Goal: Task Accomplishment & Management: Manage account settings

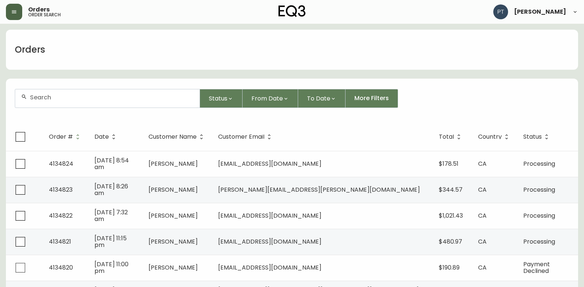
click at [9, 5] on button "button" at bounding box center [14, 12] width 16 height 16
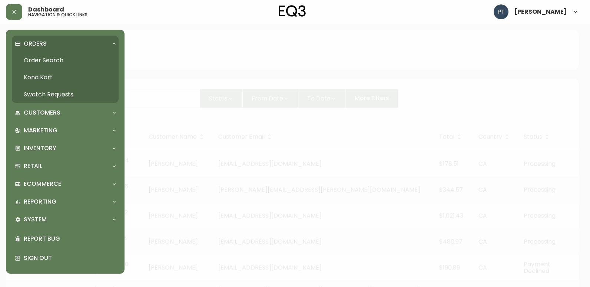
click at [63, 88] on link "Swatch Requests" at bounding box center [65, 94] width 107 height 17
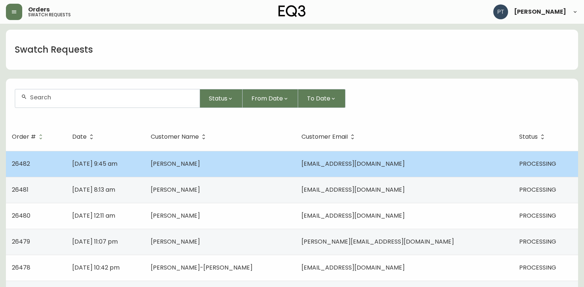
click at [250, 169] on td "[PERSON_NAME]" at bounding box center [220, 164] width 151 height 26
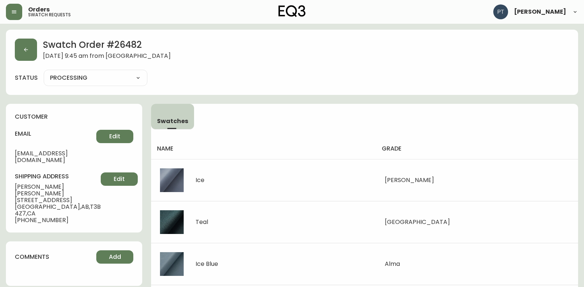
click at [117, 79] on select "PROCESSING SHIPPED CANCELLED" at bounding box center [96, 77] width 104 height 11
click at [44, 72] on select "PROCESSING SHIPPED CANCELLED" at bounding box center [96, 77] width 104 height 11
select select "PROCESSING"
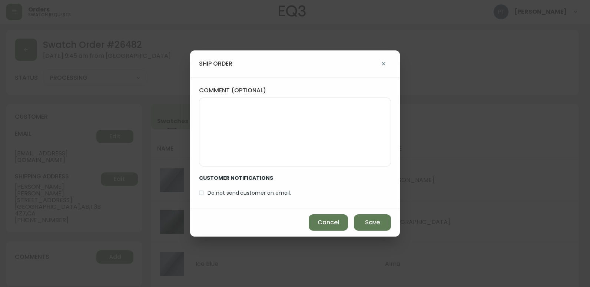
drag, startPoint x: 377, startPoint y: 222, endPoint x: 351, endPoint y: 216, distance: 26.5
click at [376, 221] on span "Save" at bounding box center [372, 222] width 15 height 8
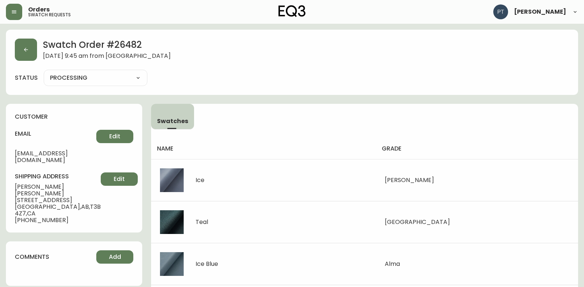
type input "SHIPPED"
select select "SHIPPED"
click at [22, 44] on button "button" at bounding box center [26, 50] width 22 height 22
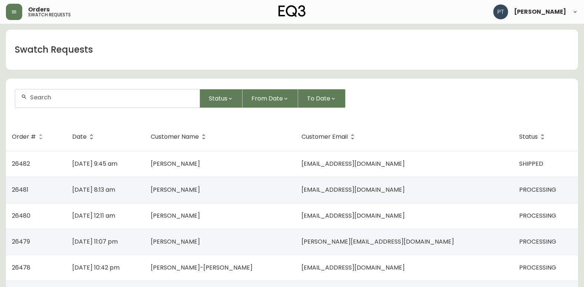
click at [145, 191] on td "[DATE] 8:13 am" at bounding box center [105, 190] width 79 height 26
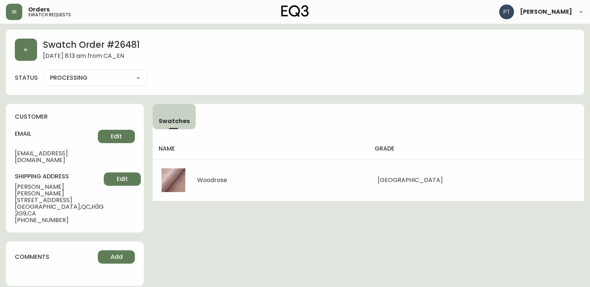
drag, startPoint x: 91, startPoint y: 67, endPoint x: 93, endPoint y: 78, distance: 11.0
click at [91, 69] on div "Swatch Order # 26481 [DATE] 8:13 am from [GEOGRAPHIC_DATA] status PROCESSING PR…" at bounding box center [295, 62] width 578 height 65
drag, startPoint x: 93, startPoint y: 78, endPoint x: 96, endPoint y: 83, distance: 5.6
click at [93, 78] on select "PROCESSING SHIPPED CANCELLED" at bounding box center [96, 77] width 104 height 11
click at [44, 72] on select "PROCESSING SHIPPED CANCELLED" at bounding box center [96, 77] width 104 height 11
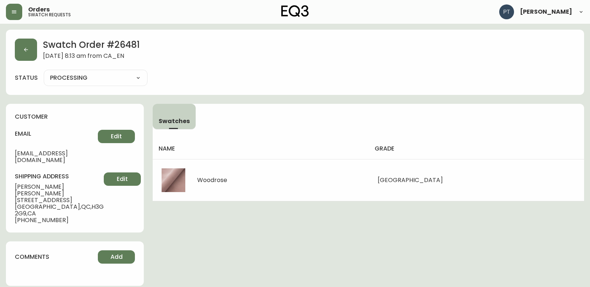
select select "PROCESSING"
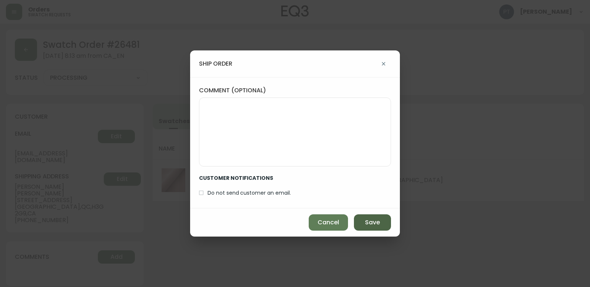
click at [389, 222] on button "Save" at bounding box center [372, 222] width 37 height 16
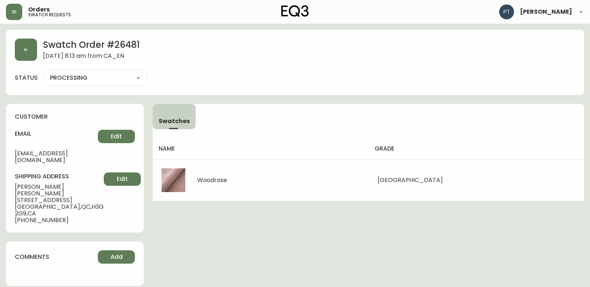
type input "SHIPPED"
select select "SHIPPED"
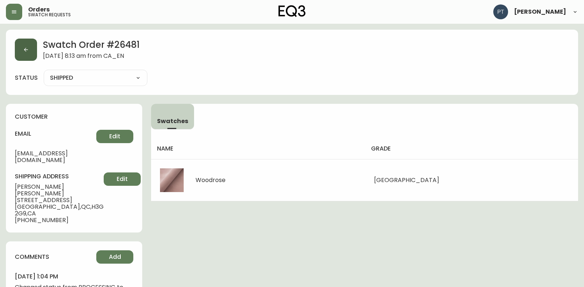
click at [29, 59] on button "button" at bounding box center [26, 50] width 22 height 22
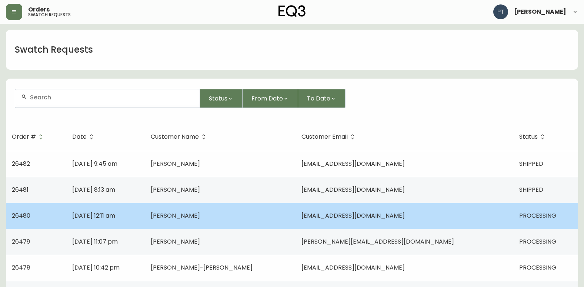
click at [200, 215] on span "[PERSON_NAME]" at bounding box center [175, 215] width 49 height 9
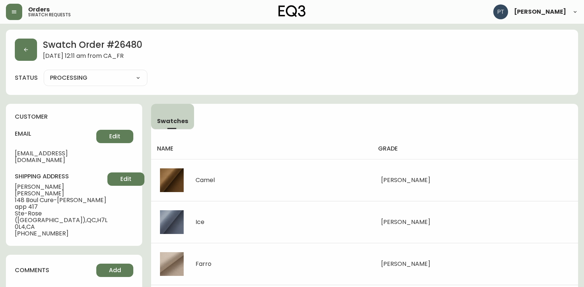
click at [117, 82] on select "PROCESSING SHIPPED CANCELLED" at bounding box center [96, 77] width 104 height 11
click at [44, 72] on select "PROCESSING SHIPPED CANCELLED" at bounding box center [96, 77] width 104 height 11
select select "PROCESSING"
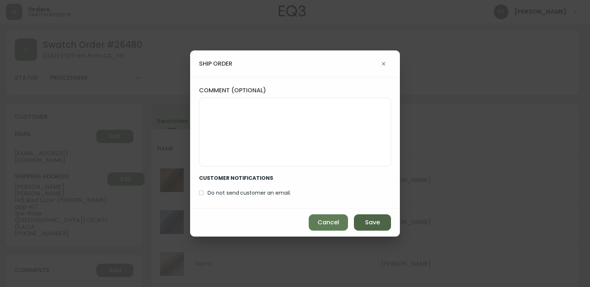
drag, startPoint x: 365, startPoint y: 216, endPoint x: 356, endPoint y: 207, distance: 13.4
click at [365, 216] on button "Save" at bounding box center [372, 222] width 37 height 16
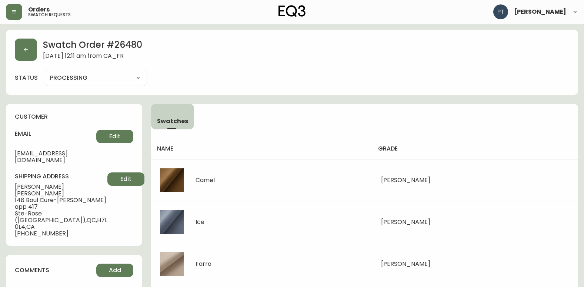
type input "SHIPPED"
select select "SHIPPED"
click at [34, 51] on button "button" at bounding box center [26, 50] width 22 height 22
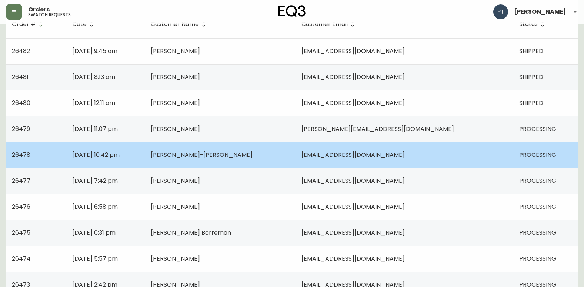
scroll to position [111, 0]
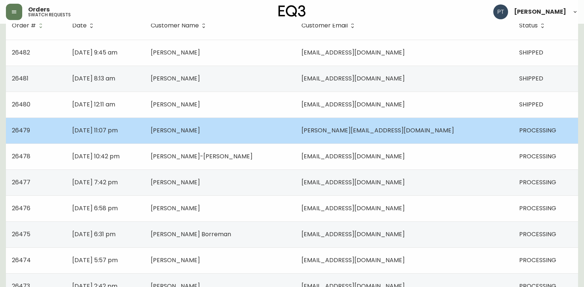
click at [200, 132] on span "[PERSON_NAME]" at bounding box center [175, 130] width 49 height 9
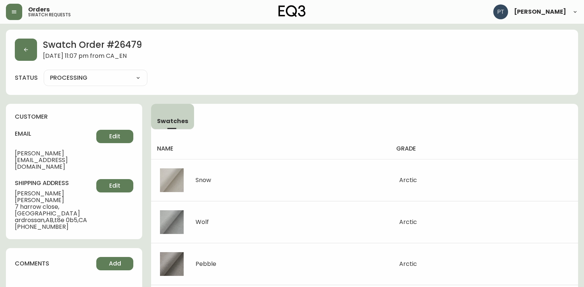
drag, startPoint x: 92, startPoint y: 76, endPoint x: 89, endPoint y: 83, distance: 7.5
click at [92, 76] on select "PROCESSING SHIPPED CANCELLED" at bounding box center [96, 77] width 104 height 11
click at [44, 72] on select "PROCESSING SHIPPED CANCELLED" at bounding box center [96, 77] width 104 height 11
select select "PROCESSING"
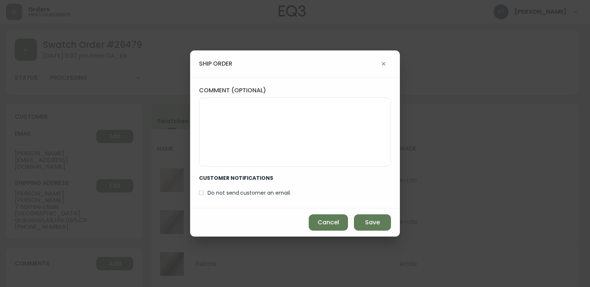
click at [374, 211] on div "Cancel Save" at bounding box center [295, 222] width 210 height 28
click at [372, 218] on button "Save" at bounding box center [372, 222] width 37 height 16
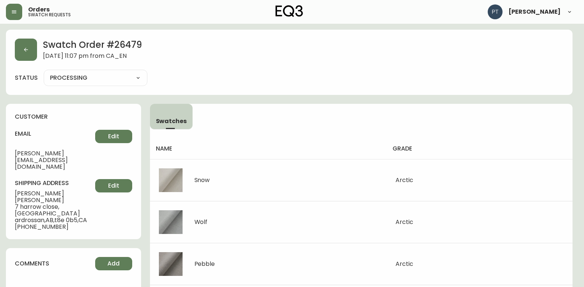
type input "SHIPPED"
select select "SHIPPED"
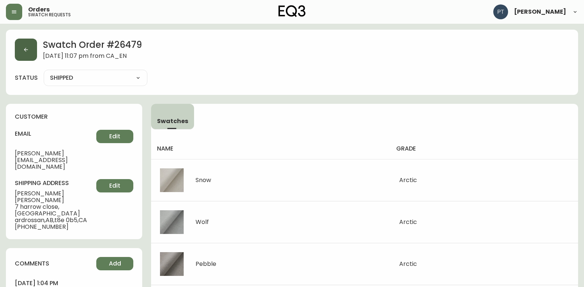
drag, startPoint x: 14, startPoint y: 42, endPoint x: 32, endPoint y: 49, distance: 19.3
click at [19, 44] on div "Swatch Order # 26479 [DATE] 11:07 pm from [GEOGRAPHIC_DATA] status SHIPPED SHIP…" at bounding box center [292, 62] width 573 height 65
click at [33, 53] on button "button" at bounding box center [26, 50] width 22 height 22
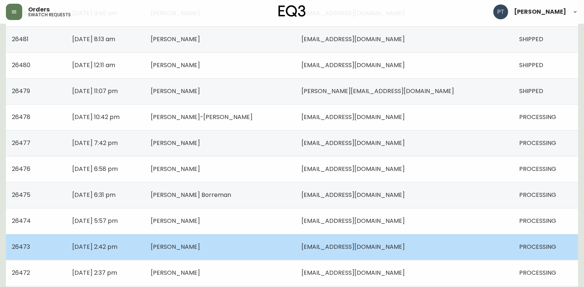
scroll to position [185, 0]
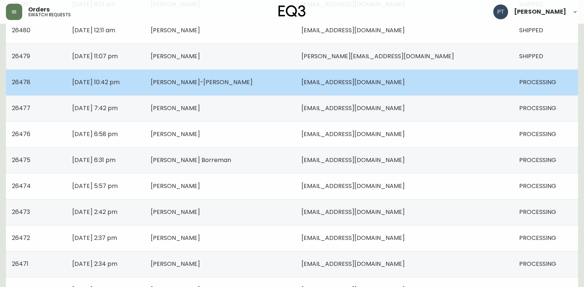
click at [287, 82] on td "[PERSON_NAME]-[PERSON_NAME]" at bounding box center [220, 82] width 151 height 26
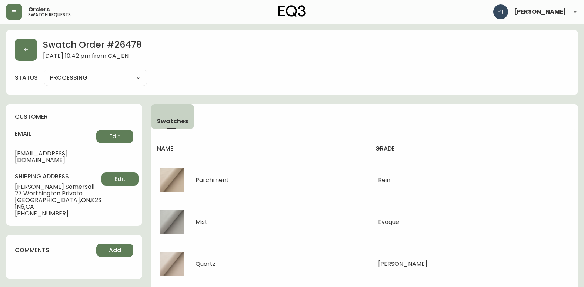
click at [122, 77] on select "PROCESSING SHIPPED CANCELLED" at bounding box center [96, 77] width 104 height 11
click at [120, 80] on select "PROCESSING SHIPPED CANCELLED" at bounding box center [96, 77] width 104 height 11
click at [44, 72] on select "PROCESSING SHIPPED CANCELLED" at bounding box center [96, 77] width 104 height 11
click at [126, 85] on div "PROCESSING SHIPPED CANCELLED" at bounding box center [96, 78] width 104 height 16
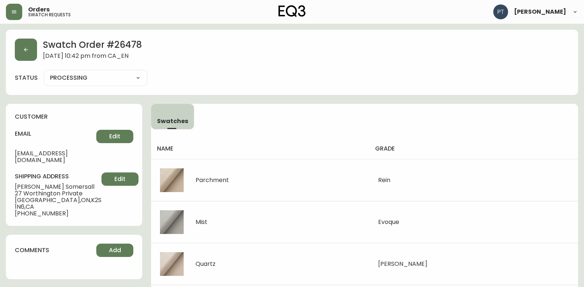
click at [126, 82] on select "PROCESSING SHIPPED CANCELLED" at bounding box center [96, 77] width 104 height 11
click at [44, 72] on select "PROCESSING SHIPPED CANCELLED" at bounding box center [96, 77] width 104 height 11
select select "PROCESSING"
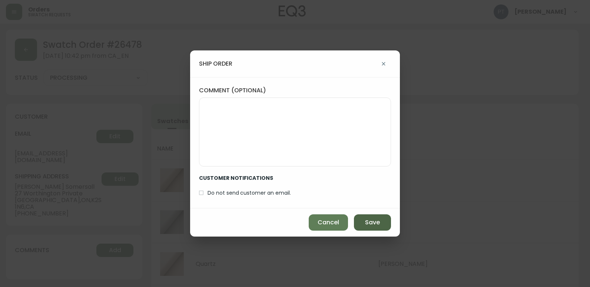
click at [376, 226] on span "Save" at bounding box center [372, 222] width 15 height 8
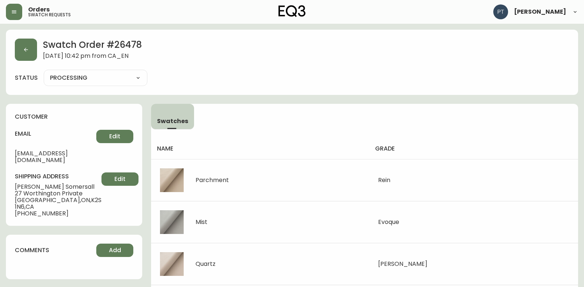
click at [42, 58] on div "Swatch Order # 26478 [DATE] 10:42 pm from CA_EN" at bounding box center [292, 50] width 555 height 22
click at [24, 54] on button "button" at bounding box center [26, 50] width 22 height 22
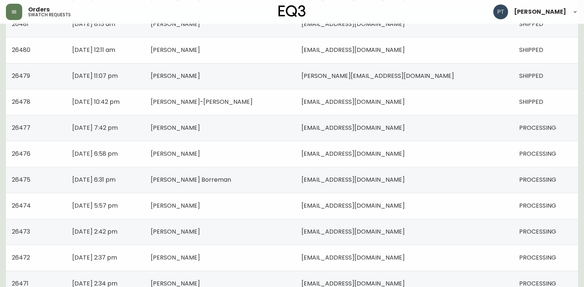
scroll to position [222, 0]
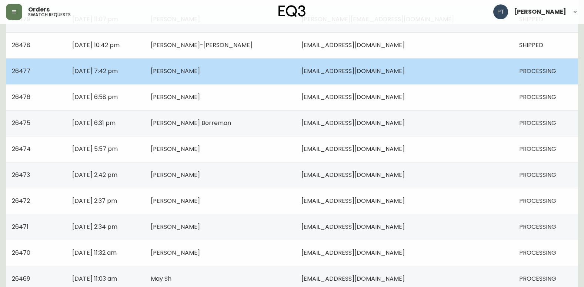
click at [264, 83] on td "[PERSON_NAME]" at bounding box center [220, 71] width 151 height 26
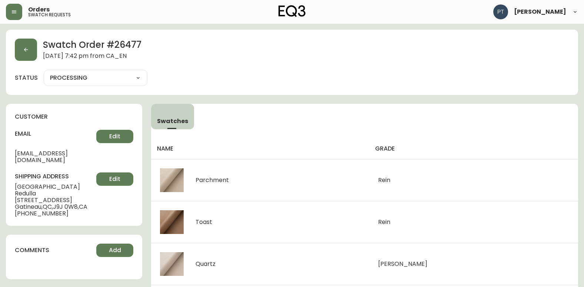
drag, startPoint x: 105, startPoint y: 77, endPoint x: 107, endPoint y: 82, distance: 5.3
click at [105, 77] on select "PROCESSING SHIPPED CANCELLED" at bounding box center [96, 77] width 104 height 11
click at [44, 72] on select "PROCESSING SHIPPED CANCELLED" at bounding box center [96, 77] width 104 height 11
select select "PROCESSING"
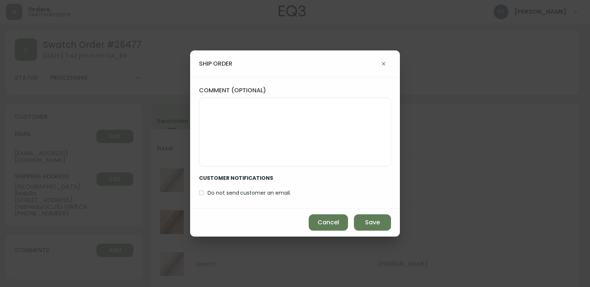
click at [379, 237] on div "ship order comment (optional) CUSTOMER NOTIFICATIONS Do not send customer an em…" at bounding box center [295, 143] width 590 height 287
click at [373, 222] on span "Save" at bounding box center [372, 222] width 15 height 8
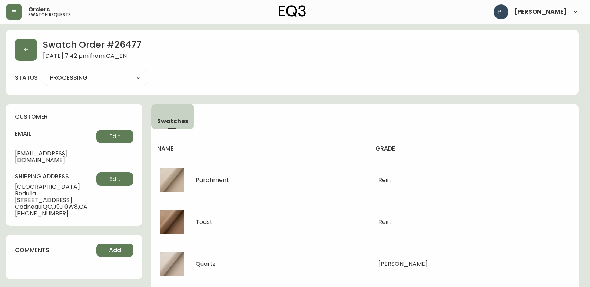
type input "SHIPPED"
select select "SHIPPED"
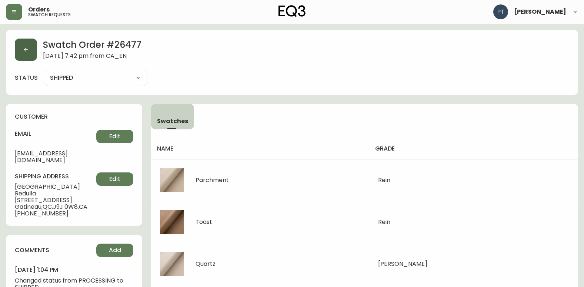
click at [17, 59] on button "button" at bounding box center [26, 50] width 22 height 22
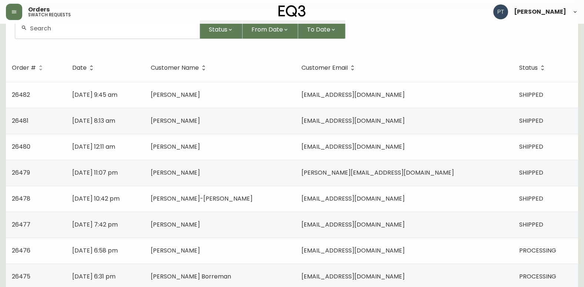
scroll to position [185, 0]
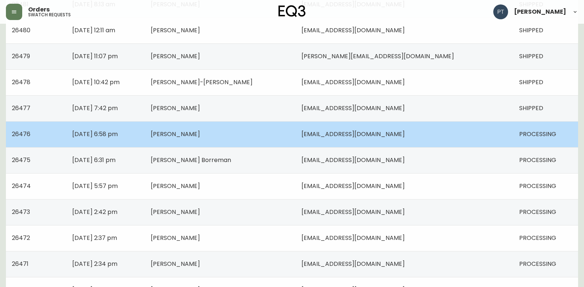
click at [254, 132] on td "[PERSON_NAME]" at bounding box center [220, 134] width 151 height 26
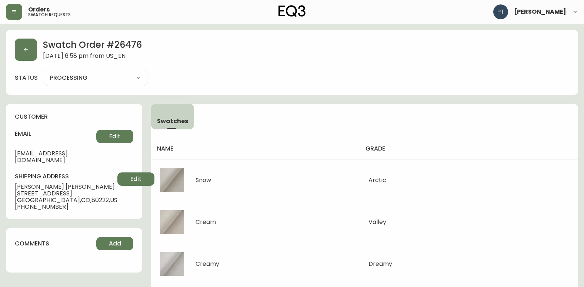
click at [100, 78] on select "PROCESSING SHIPPED CANCELLED" at bounding box center [96, 77] width 104 height 11
click at [44, 72] on select "PROCESSING SHIPPED CANCELLED" at bounding box center [96, 77] width 104 height 11
select select "PROCESSING"
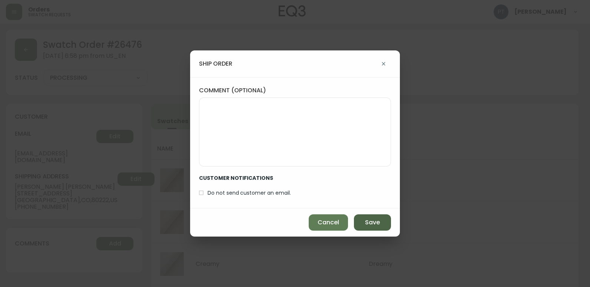
click at [369, 217] on button "Save" at bounding box center [372, 222] width 37 height 16
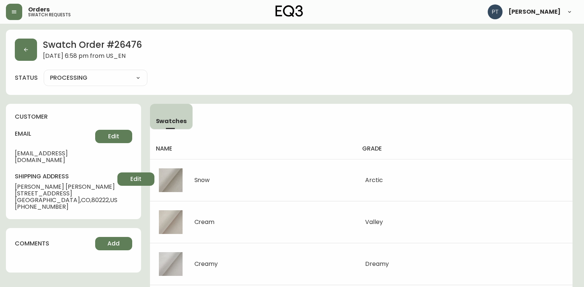
type input "SHIPPED"
select select "SHIPPED"
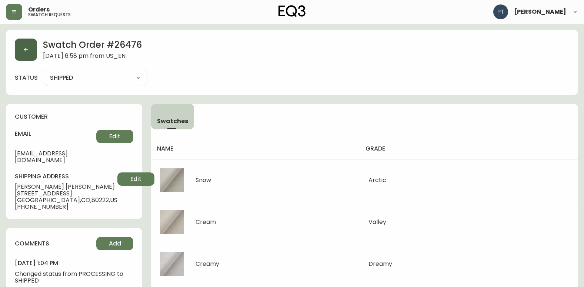
click at [35, 57] on button "button" at bounding box center [26, 50] width 22 height 22
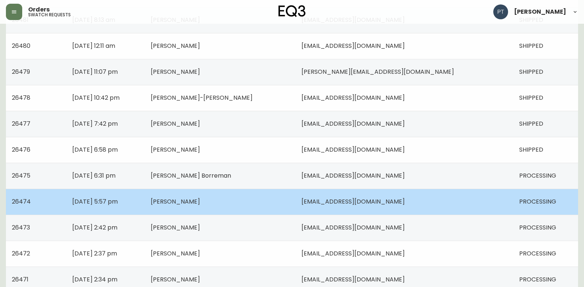
scroll to position [185, 0]
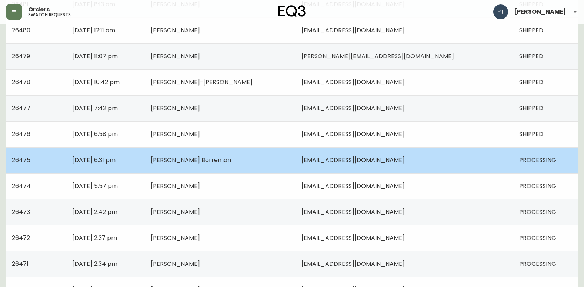
click at [414, 168] on td "[EMAIL_ADDRESS][DOMAIN_NAME]" at bounding box center [405, 160] width 218 height 26
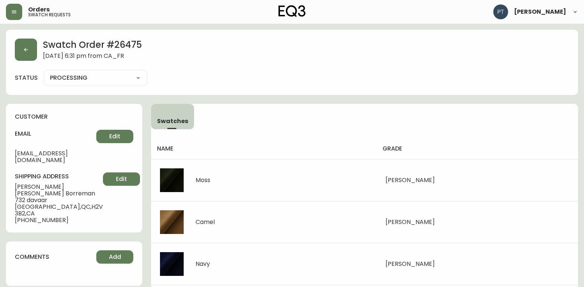
click at [111, 83] on select "PROCESSING SHIPPED CANCELLED" at bounding box center [96, 77] width 104 height 11
click at [44, 72] on select "PROCESSING SHIPPED CANCELLED" at bounding box center [96, 77] width 104 height 11
select select "PROCESSING"
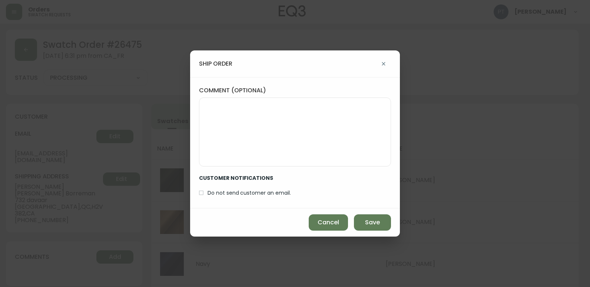
drag, startPoint x: 368, startPoint y: 223, endPoint x: 326, endPoint y: 205, distance: 46.0
click at [368, 221] on span "Save" at bounding box center [372, 222] width 15 height 8
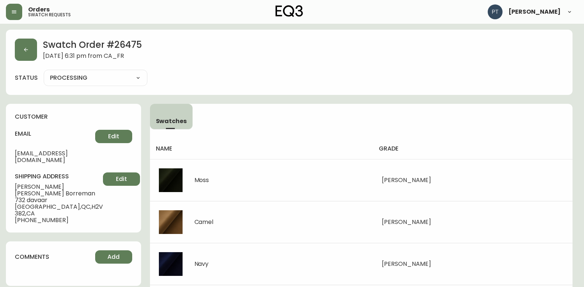
type input "SHIPPED"
select select "SHIPPED"
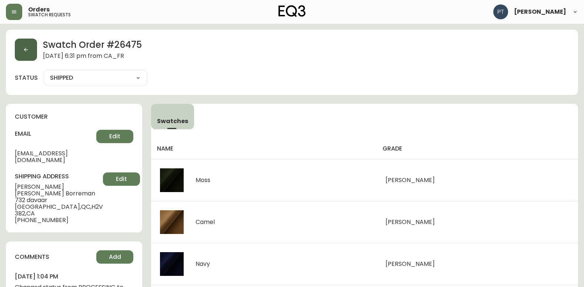
click at [19, 49] on button "button" at bounding box center [26, 50] width 22 height 22
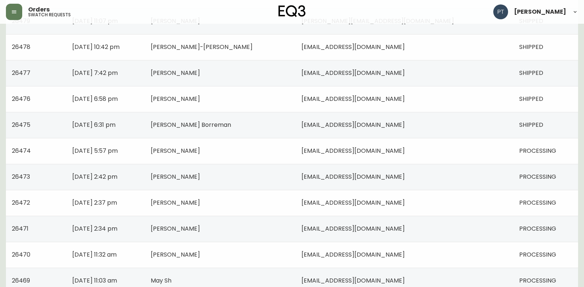
scroll to position [259, 0]
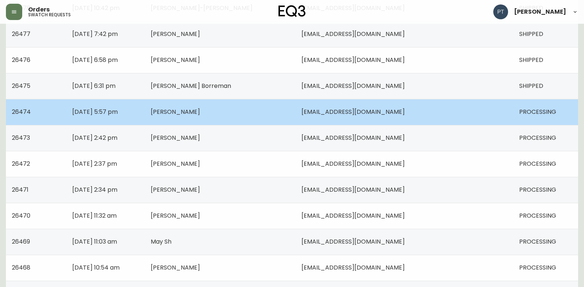
click at [262, 111] on td "[PERSON_NAME]" at bounding box center [220, 112] width 151 height 26
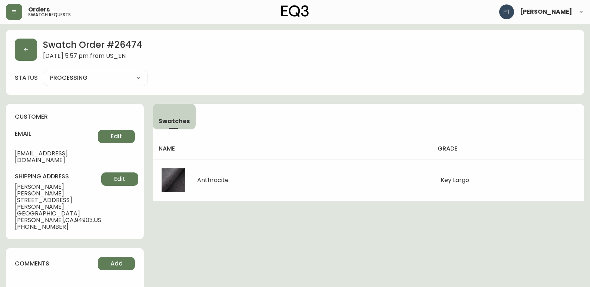
click at [133, 76] on select "PROCESSING SHIPPED CANCELLED" at bounding box center [96, 77] width 104 height 11
click at [44, 72] on select "PROCESSING SHIPPED CANCELLED" at bounding box center [96, 77] width 104 height 11
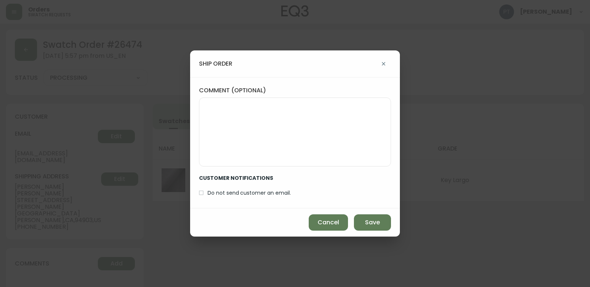
select select "PROCESSING"
click at [362, 215] on button "Save" at bounding box center [372, 222] width 37 height 16
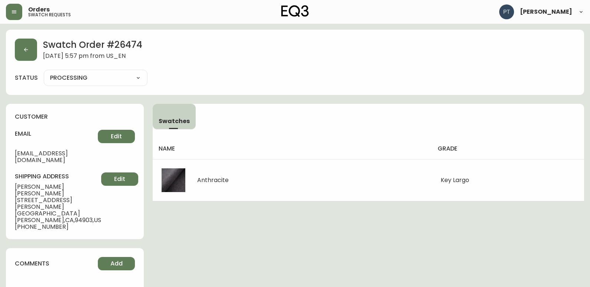
type input "SHIPPED"
select select "SHIPPED"
click at [9, 51] on div "Swatch Order # 26474 [DATE] 5:57 pm from US_EN status SHIPPED SHIPPED CANCELLED" at bounding box center [292, 62] width 573 height 65
click at [23, 55] on button "button" at bounding box center [26, 50] width 22 height 22
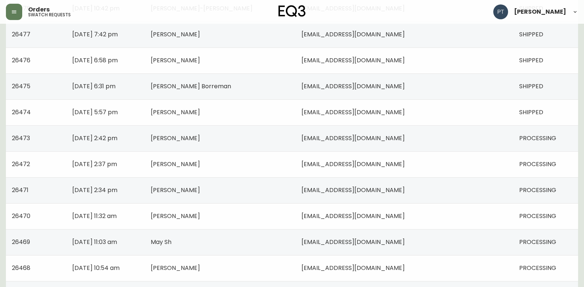
scroll to position [259, 0]
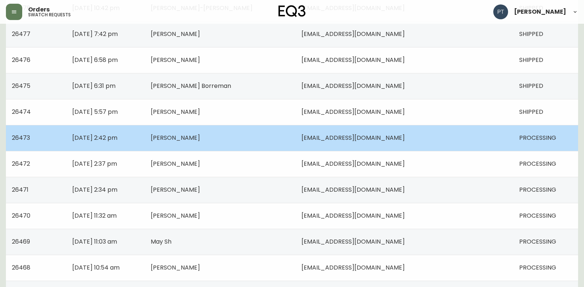
click at [291, 145] on td "[PERSON_NAME]" at bounding box center [220, 138] width 151 height 26
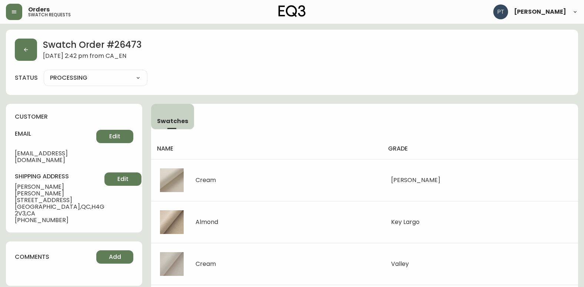
click at [117, 79] on select "PROCESSING SHIPPED CANCELLED" at bounding box center [96, 77] width 104 height 11
click at [44, 72] on select "PROCESSING SHIPPED CANCELLED" at bounding box center [96, 77] width 104 height 11
select select "PROCESSING"
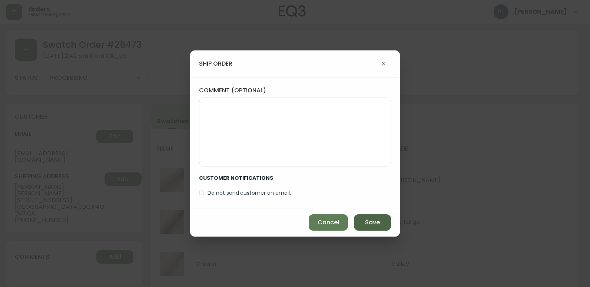
drag, startPoint x: 362, startPoint y: 222, endPoint x: 199, endPoint y: 160, distance: 173.5
click at [361, 221] on button "Save" at bounding box center [372, 222] width 37 height 16
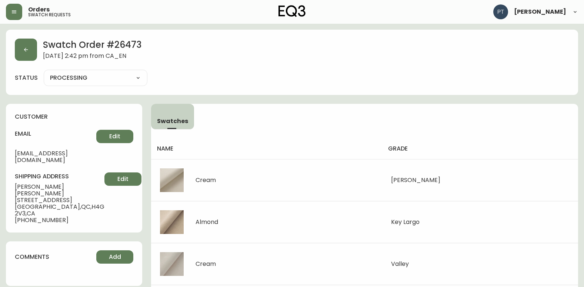
type input "SHIPPED"
select select "SHIPPED"
click at [36, 52] on button "button" at bounding box center [26, 50] width 22 height 22
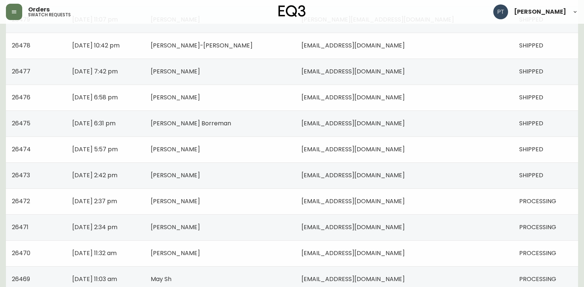
scroll to position [222, 0]
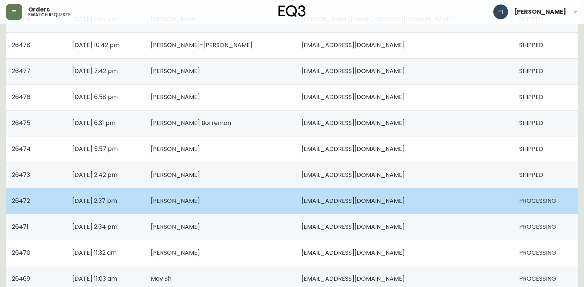
click at [296, 209] on td "[PERSON_NAME]" at bounding box center [220, 201] width 151 height 26
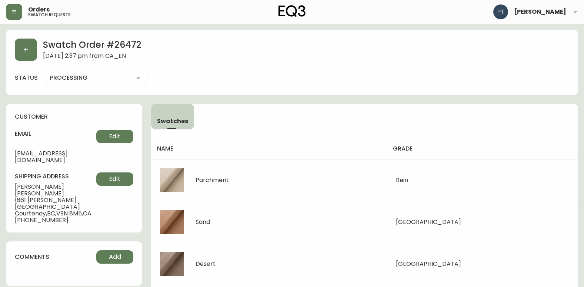
click at [107, 82] on select "PROCESSING SHIPPED CANCELLED" at bounding box center [96, 77] width 104 height 11
click at [44, 72] on select "PROCESSING SHIPPED CANCELLED" at bounding box center [96, 77] width 104 height 11
select select "PROCESSING"
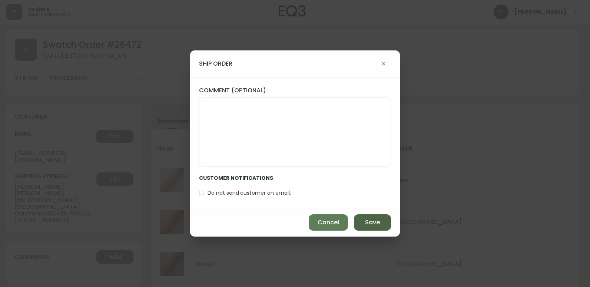
click at [379, 220] on span "Save" at bounding box center [372, 222] width 15 height 8
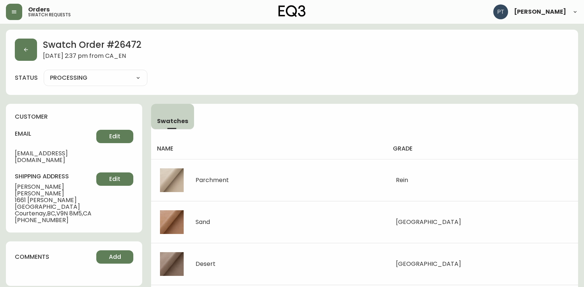
type input "SHIPPED"
select select "SHIPPED"
click at [19, 49] on button "button" at bounding box center [26, 50] width 22 height 22
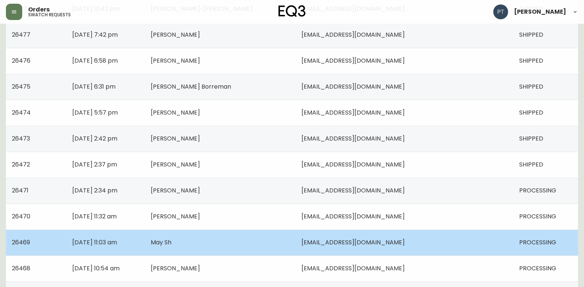
scroll to position [259, 0]
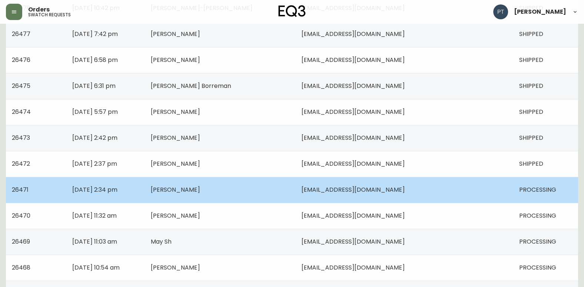
drag, startPoint x: 290, startPoint y: 186, endPoint x: 158, endPoint y: 159, distance: 134.7
click at [289, 186] on td "[PERSON_NAME]" at bounding box center [220, 190] width 151 height 26
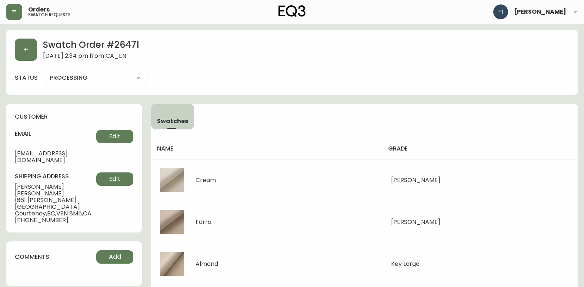
click at [100, 81] on select "PROCESSING SHIPPED CANCELLED" at bounding box center [96, 77] width 104 height 11
click at [44, 72] on select "PROCESSING SHIPPED CANCELLED" at bounding box center [96, 77] width 104 height 11
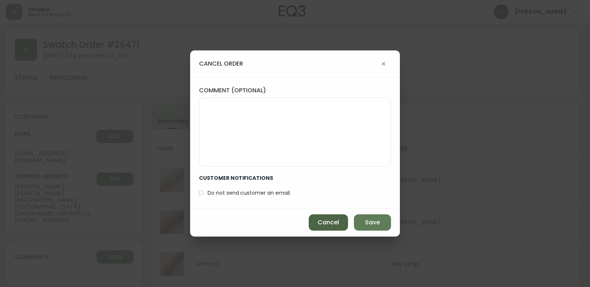
click at [314, 220] on button "Cancel" at bounding box center [328, 222] width 39 height 16
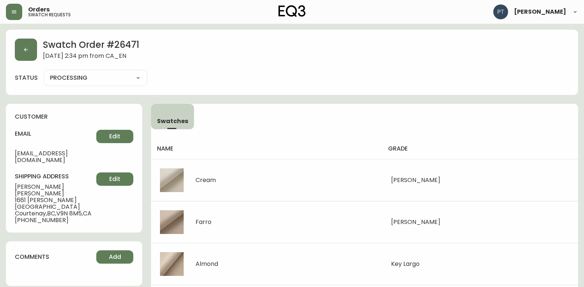
click at [113, 76] on select "PROCESSING SHIPPED CANCELLED" at bounding box center [96, 77] width 104 height 11
click at [44, 72] on select "PROCESSING SHIPPED CANCELLED" at bounding box center [96, 77] width 104 height 11
select select "PROCESSING"
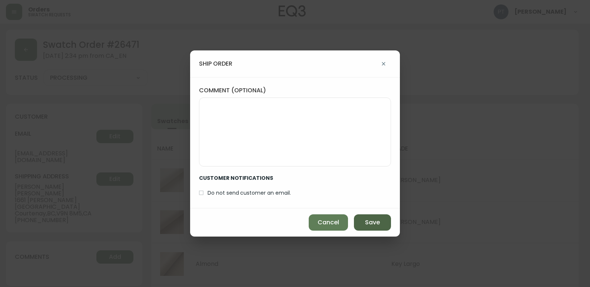
click at [356, 219] on button "Save" at bounding box center [372, 222] width 37 height 16
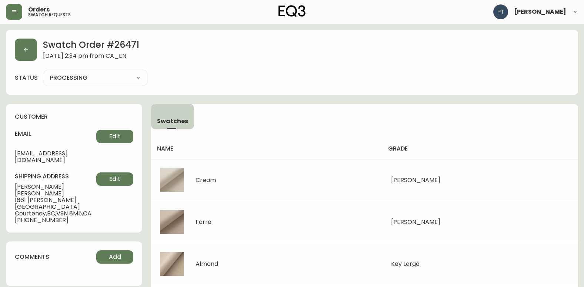
type input "SHIPPED"
select select "SHIPPED"
click at [16, 50] on button "button" at bounding box center [26, 50] width 22 height 22
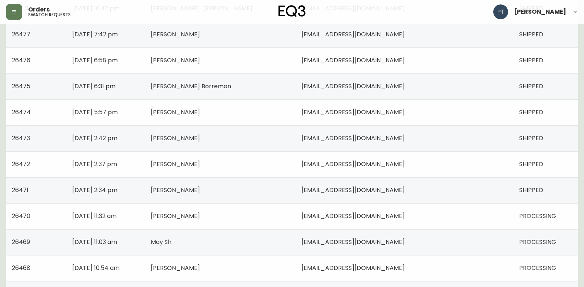
scroll to position [297, 0]
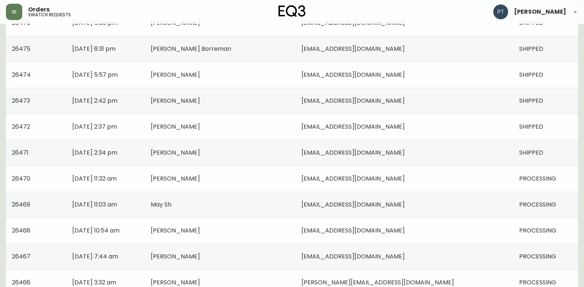
click at [258, 180] on td "[PERSON_NAME]" at bounding box center [220, 179] width 151 height 26
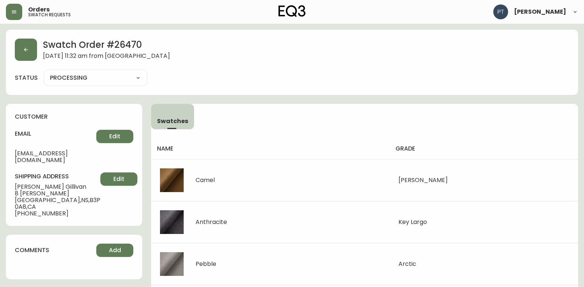
click at [77, 76] on select "PROCESSING SHIPPED CANCELLED" at bounding box center [96, 77] width 104 height 11
click at [44, 72] on select "PROCESSING SHIPPED CANCELLED" at bounding box center [96, 77] width 104 height 11
select select "PROCESSING"
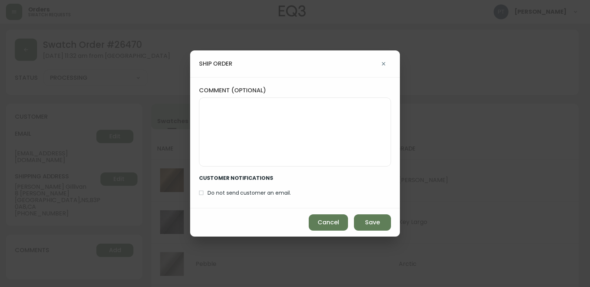
drag, startPoint x: 377, startPoint y: 222, endPoint x: 316, endPoint y: 198, distance: 65.7
click at [376, 222] on span "Save" at bounding box center [372, 222] width 15 height 8
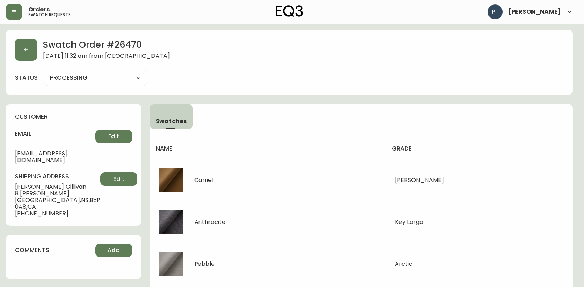
type input "SHIPPED"
select select "SHIPPED"
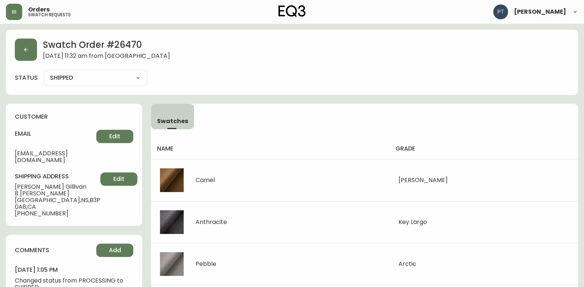
drag, startPoint x: 51, startPoint y: 57, endPoint x: 47, endPoint y: 55, distance: 4.7
click at [48, 56] on span "[DATE] 11:32 am from [GEOGRAPHIC_DATA]" at bounding box center [106, 57] width 127 height 8
drag, startPoint x: 47, startPoint y: 55, endPoint x: 32, endPoint y: 53, distance: 14.9
click at [33, 54] on div "Swatch Order # 26470 [DATE] 11:32 am from CA_EN" at bounding box center [292, 50] width 555 height 22
click at [32, 53] on button "button" at bounding box center [26, 50] width 22 height 22
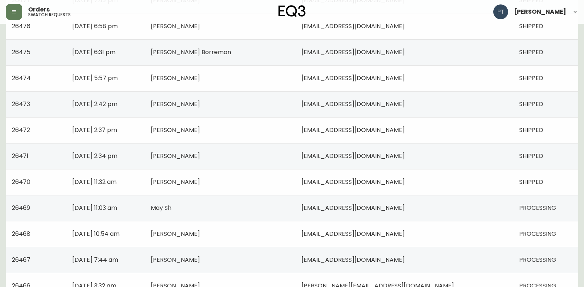
scroll to position [334, 0]
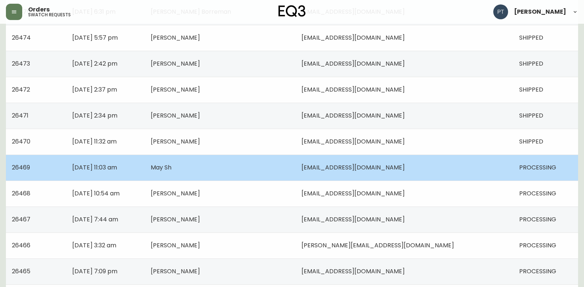
click at [274, 171] on td "May Sh" at bounding box center [220, 168] width 151 height 26
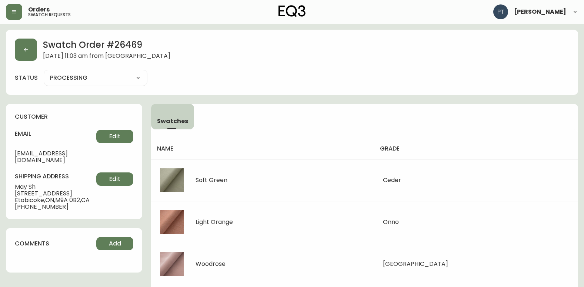
click at [97, 82] on select "PROCESSING SHIPPED CANCELLED" at bounding box center [96, 77] width 104 height 11
click at [44, 72] on select "PROCESSING SHIPPED CANCELLED" at bounding box center [96, 77] width 104 height 11
select select "PROCESSING"
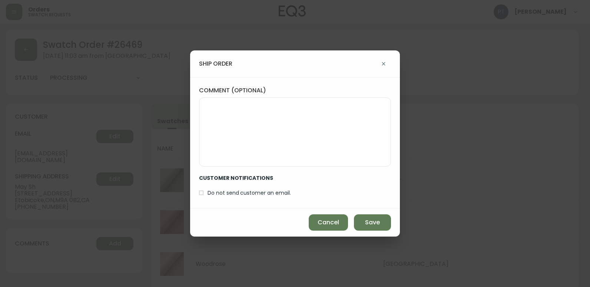
click at [375, 234] on div "Cancel Save" at bounding box center [295, 222] width 210 height 28
click at [374, 214] on button "Save" at bounding box center [372, 222] width 37 height 16
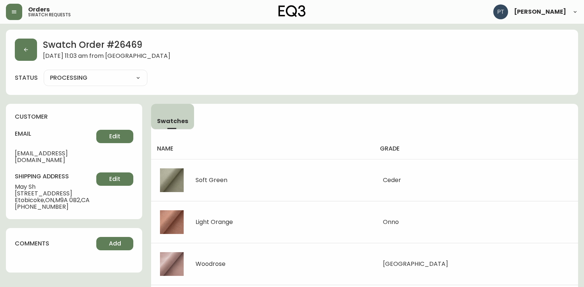
type input "SHIPPED"
select select "SHIPPED"
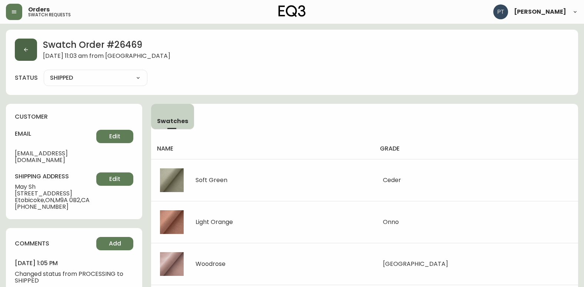
click at [34, 49] on button "button" at bounding box center [26, 50] width 22 height 22
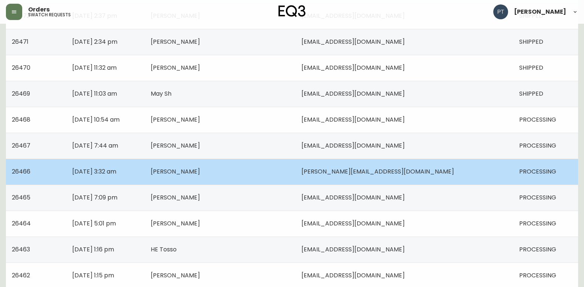
scroll to position [408, 0]
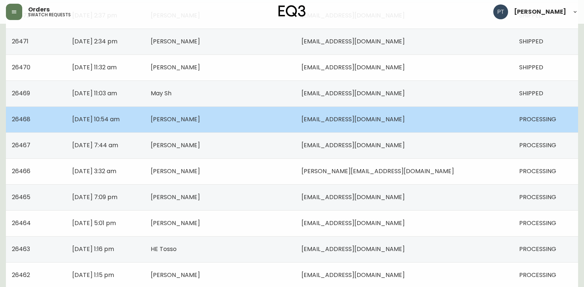
click at [260, 118] on td "[PERSON_NAME]" at bounding box center [220, 119] width 151 height 26
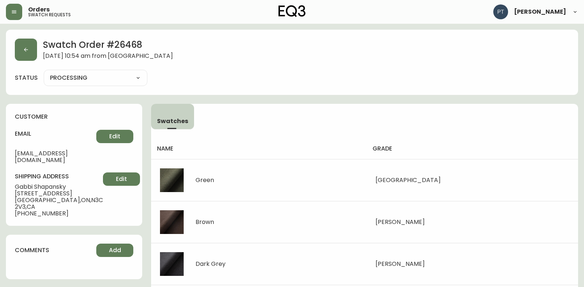
click at [123, 73] on select "PROCESSING SHIPPED CANCELLED" at bounding box center [96, 77] width 104 height 11
click at [44, 72] on select "PROCESSING SHIPPED CANCELLED" at bounding box center [96, 77] width 104 height 11
select select "PROCESSING"
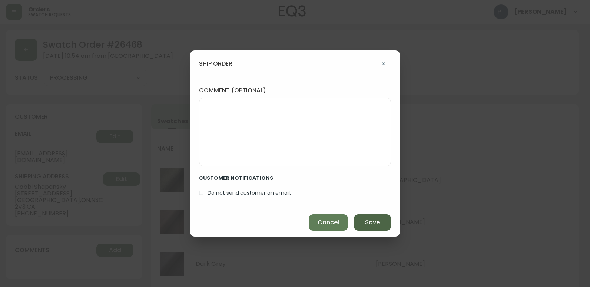
click at [370, 222] on span "Save" at bounding box center [372, 222] width 15 height 8
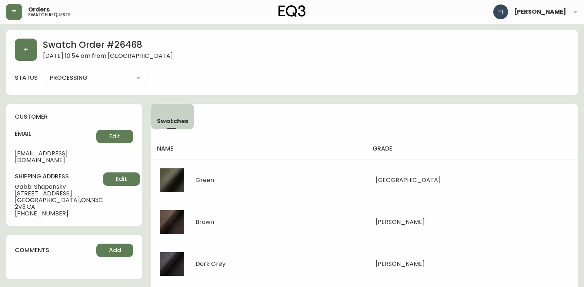
type input "SHIPPED"
select select "SHIPPED"
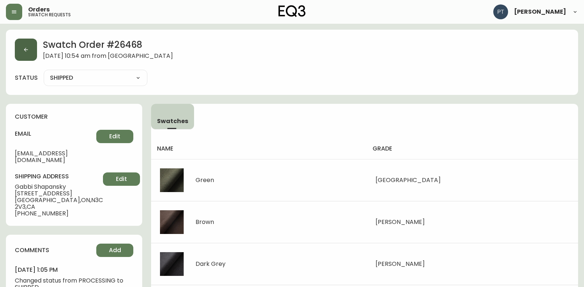
click at [17, 56] on button "button" at bounding box center [26, 50] width 22 height 22
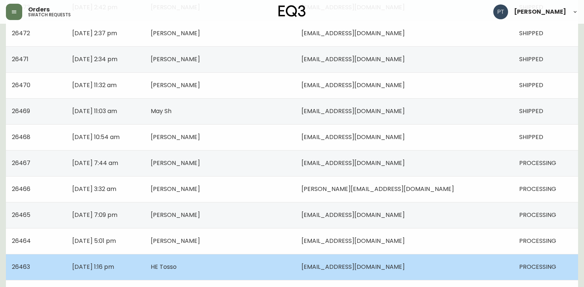
scroll to position [445, 0]
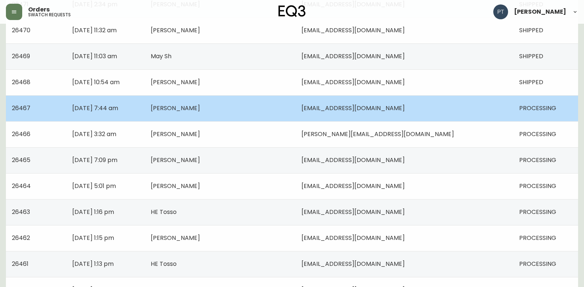
click at [273, 113] on td "[PERSON_NAME]" at bounding box center [220, 108] width 151 height 26
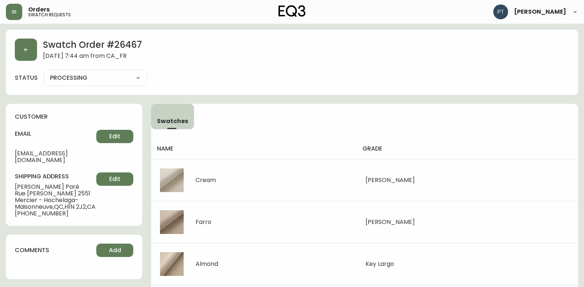
drag, startPoint x: 118, startPoint y: 74, endPoint x: 123, endPoint y: 76, distance: 4.6
click at [117, 74] on select "PROCESSING SHIPPED CANCELLED" at bounding box center [96, 77] width 104 height 11
click at [44, 72] on select "PROCESSING SHIPPED CANCELLED" at bounding box center [96, 77] width 104 height 11
select select "PROCESSING"
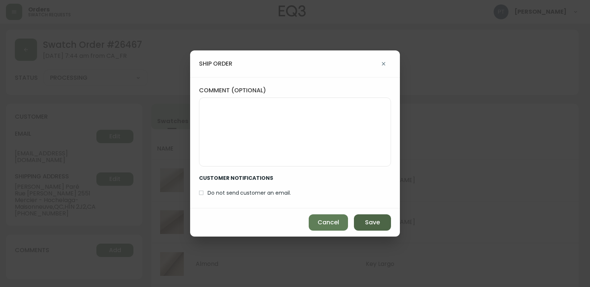
click at [374, 219] on span "Save" at bounding box center [372, 222] width 15 height 8
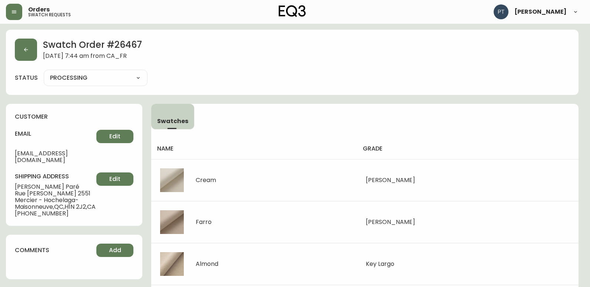
type input "SHIPPED"
select select "SHIPPED"
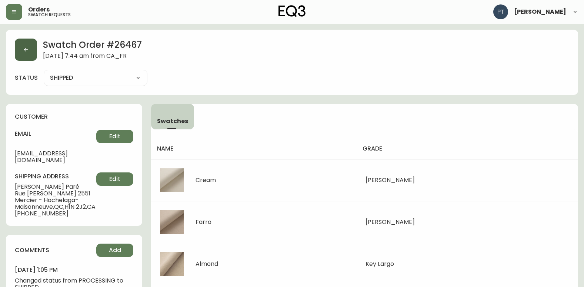
click at [23, 52] on button "button" at bounding box center [26, 50] width 22 height 22
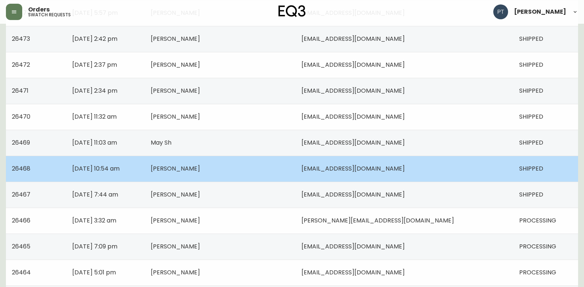
scroll to position [408, 0]
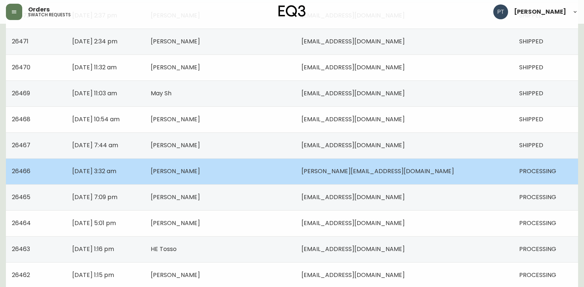
click at [200, 168] on span "[PERSON_NAME]" at bounding box center [175, 171] width 49 height 9
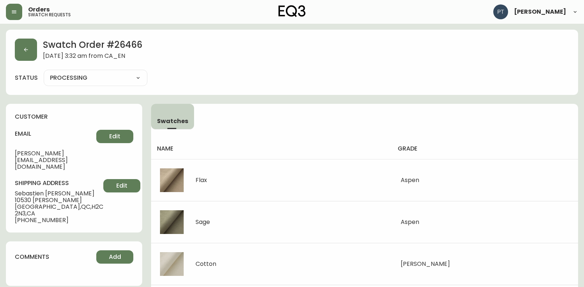
click at [83, 85] on div "PROCESSING SHIPPED CANCELLED" at bounding box center [96, 78] width 104 height 16
click at [90, 79] on select "PROCESSING SHIPPED CANCELLED" at bounding box center [96, 77] width 104 height 11
click at [44, 72] on select "PROCESSING SHIPPED CANCELLED" at bounding box center [96, 77] width 104 height 11
select select "PROCESSING"
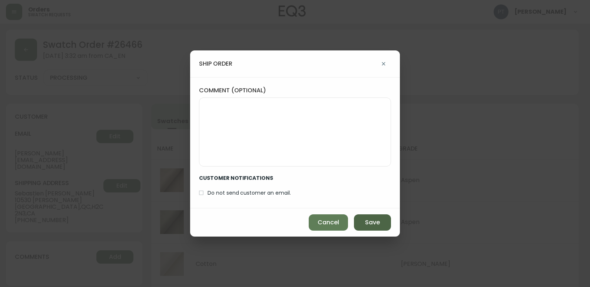
click at [378, 225] on span "Save" at bounding box center [372, 222] width 15 height 8
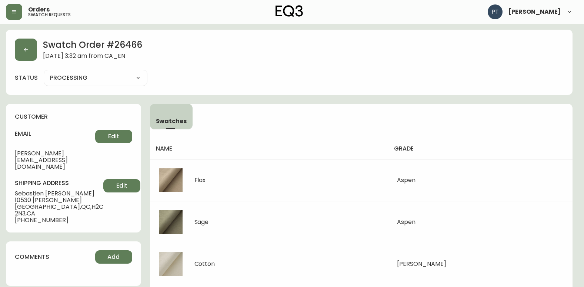
type input "SHIPPED"
select select "SHIPPED"
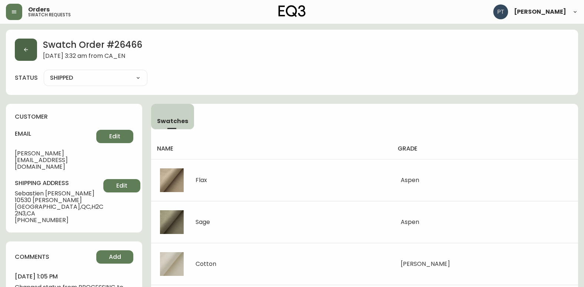
click at [33, 54] on button "button" at bounding box center [26, 50] width 22 height 22
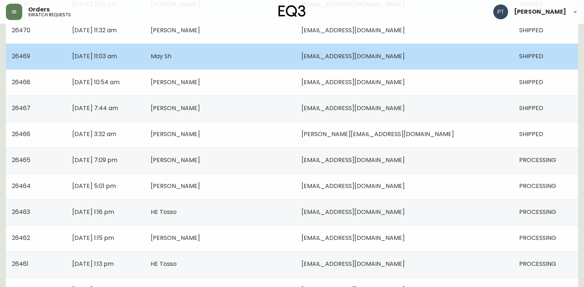
scroll to position [529, 0]
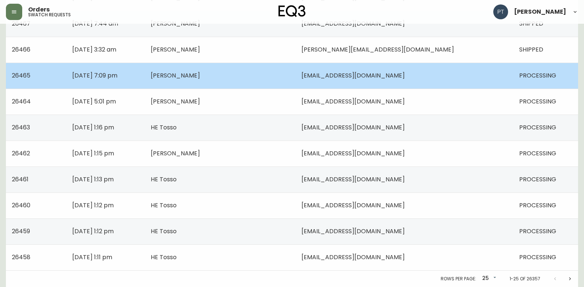
click at [264, 81] on td "[PERSON_NAME]" at bounding box center [220, 76] width 151 height 26
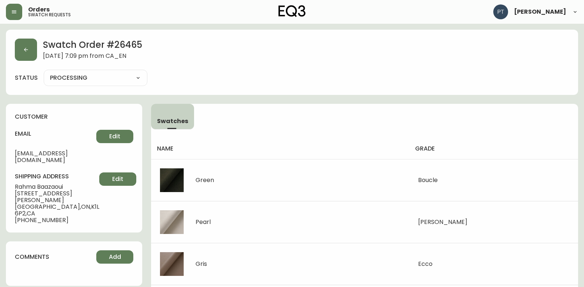
drag, startPoint x: 128, startPoint y: 77, endPoint x: 130, endPoint y: 85, distance: 7.4
click at [128, 77] on select "PROCESSING SHIPPED CANCELLED" at bounding box center [96, 77] width 104 height 11
click at [44, 72] on select "PROCESSING SHIPPED CANCELLED" at bounding box center [96, 77] width 104 height 11
select select "PROCESSING"
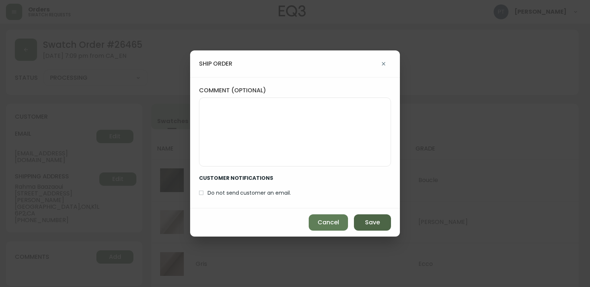
click at [378, 221] on button "Save" at bounding box center [372, 222] width 37 height 16
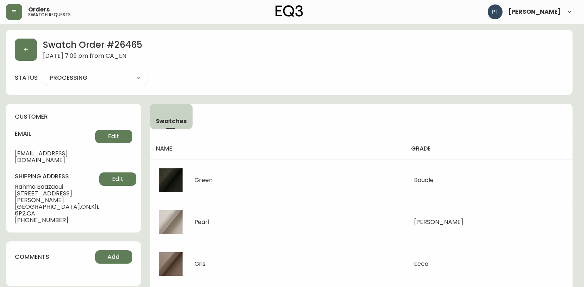
type input "SHIPPED"
select select "SHIPPED"
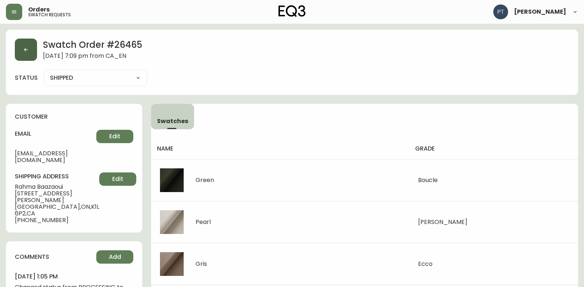
click at [31, 54] on button "button" at bounding box center [26, 50] width 22 height 22
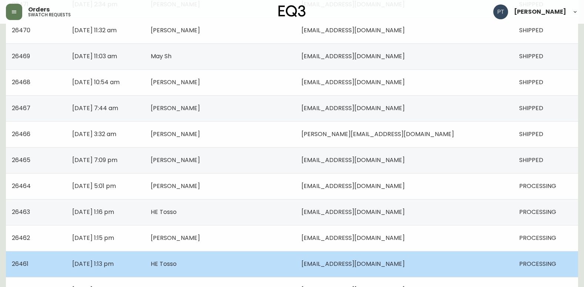
scroll to position [519, 0]
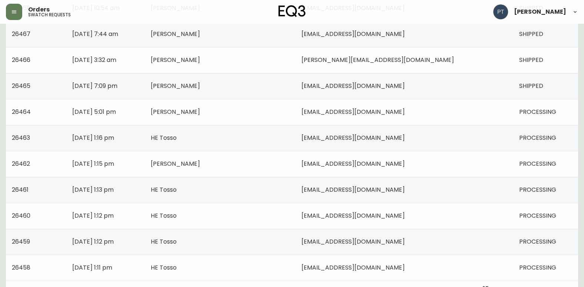
click at [418, 108] on td "[EMAIL_ADDRESS][DOMAIN_NAME]" at bounding box center [405, 112] width 218 height 26
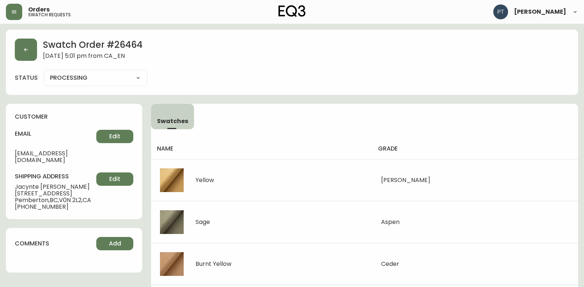
drag, startPoint x: 102, startPoint y: 78, endPoint x: 112, endPoint y: 81, distance: 10.1
click at [102, 78] on select "PROCESSING SHIPPED CANCELLED" at bounding box center [96, 77] width 104 height 11
click at [44, 72] on select "PROCESSING SHIPPED CANCELLED" at bounding box center [96, 77] width 104 height 11
select select "PROCESSING"
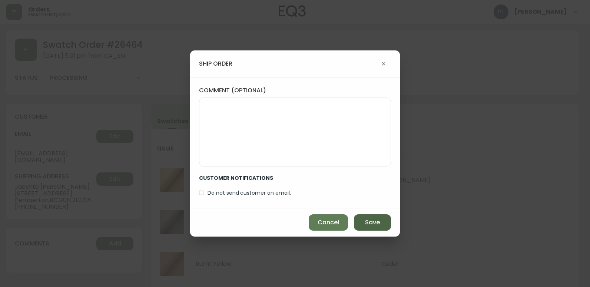
click at [360, 219] on button "Save" at bounding box center [372, 222] width 37 height 16
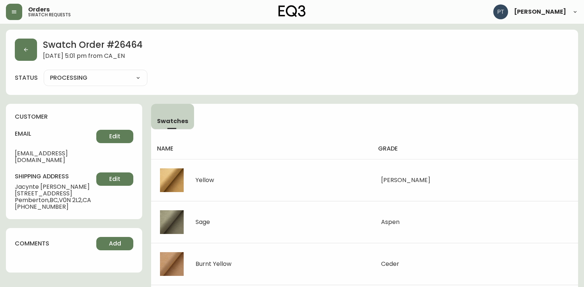
type input "SHIPPED"
select select "SHIPPED"
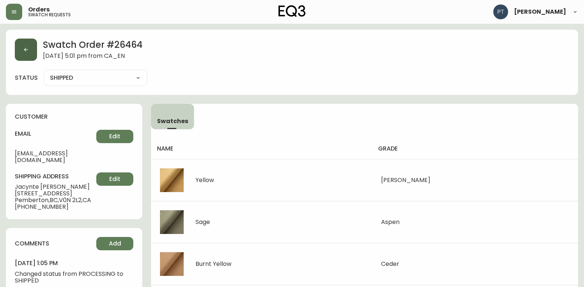
click at [22, 56] on button "button" at bounding box center [26, 50] width 22 height 22
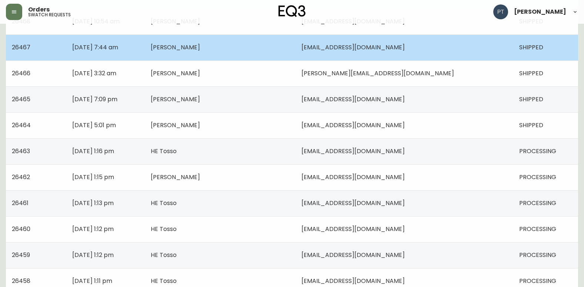
scroll to position [529, 0]
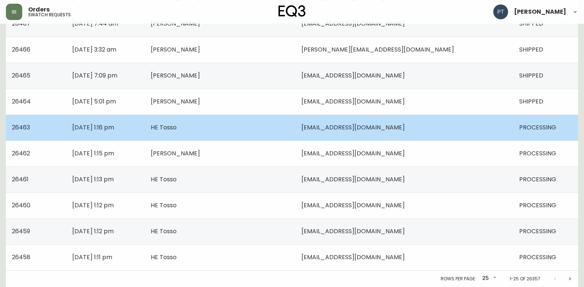
click at [289, 130] on td "HE Tosso" at bounding box center [220, 128] width 151 height 26
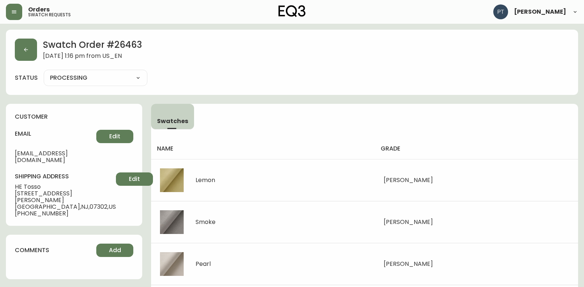
click at [114, 83] on select "PROCESSING SHIPPED CANCELLED" at bounding box center [96, 77] width 104 height 11
click at [44, 72] on select "PROCESSING SHIPPED CANCELLED" at bounding box center [96, 77] width 104 height 11
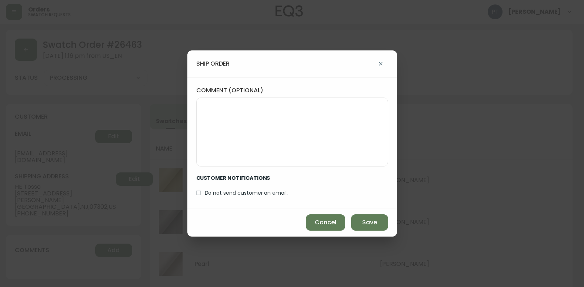
select select "PROCESSING"
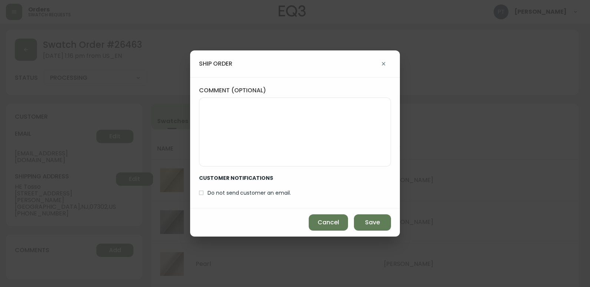
click at [344, 209] on div "Cancel Save" at bounding box center [295, 222] width 210 height 28
click at [375, 213] on div "Cancel Save" at bounding box center [295, 222] width 210 height 28
click at [375, 219] on span "Save" at bounding box center [372, 222] width 15 height 8
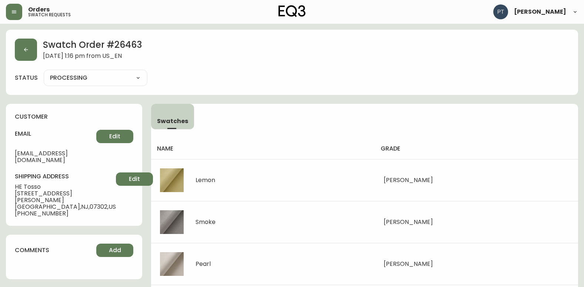
type input "SHIPPED"
select select "SHIPPED"
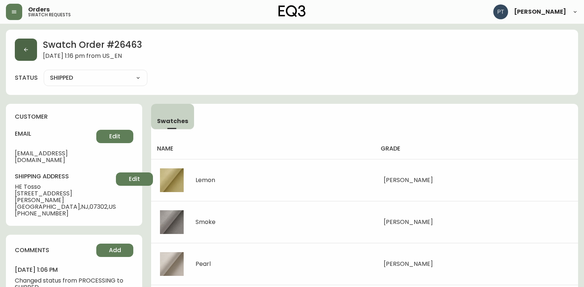
click at [36, 57] on button "button" at bounding box center [26, 50] width 22 height 22
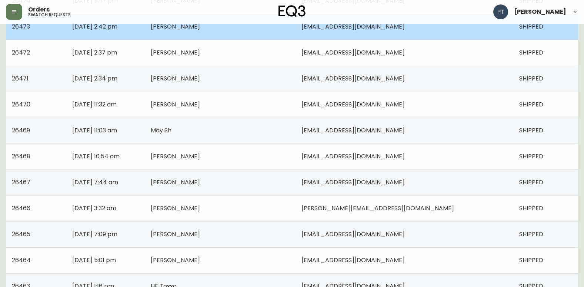
scroll to position [529, 0]
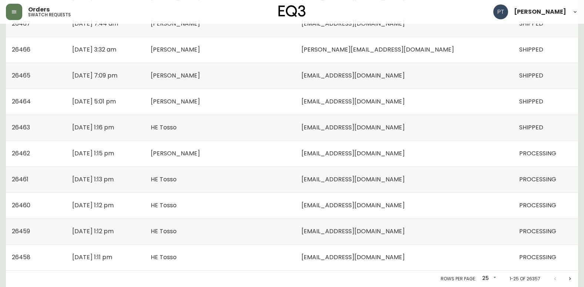
click at [261, 156] on td "[PERSON_NAME]" at bounding box center [220, 153] width 151 height 26
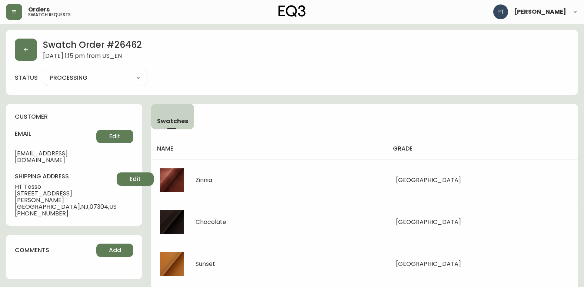
click at [116, 77] on select "PROCESSING SHIPPED CANCELLED" at bounding box center [96, 77] width 104 height 11
click at [44, 72] on select "PROCESSING SHIPPED CANCELLED" at bounding box center [96, 77] width 104 height 11
select select "PROCESSING"
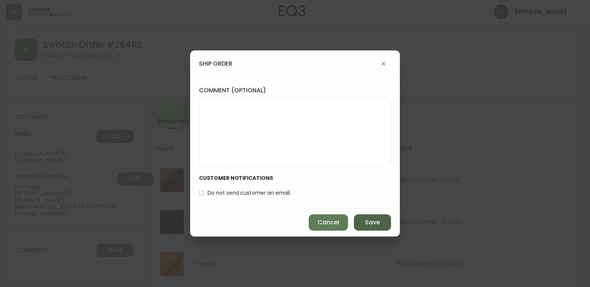
drag, startPoint x: 373, startPoint y: 226, endPoint x: 345, endPoint y: 196, distance: 41.4
click at [373, 226] on span "Save" at bounding box center [372, 222] width 15 height 8
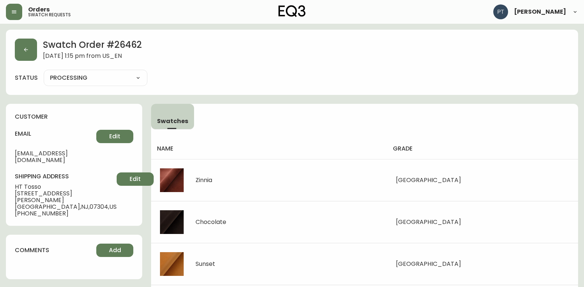
type input "SHIPPED"
select select "SHIPPED"
click at [42, 53] on div "Swatch Order # 26462 [DATE] 1:15 pm from US_EN" at bounding box center [292, 50] width 555 height 22
click at [26, 63] on div "Swatch Order # 26462 [DATE] 1:15 pm from US_EN status SHIPPED SHIPPED CANCELLED" at bounding box center [292, 62] width 573 height 65
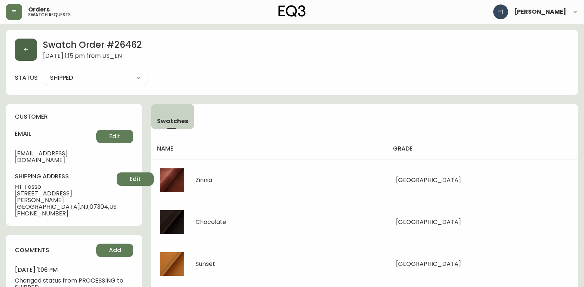
click at [33, 59] on button "button" at bounding box center [26, 50] width 22 height 22
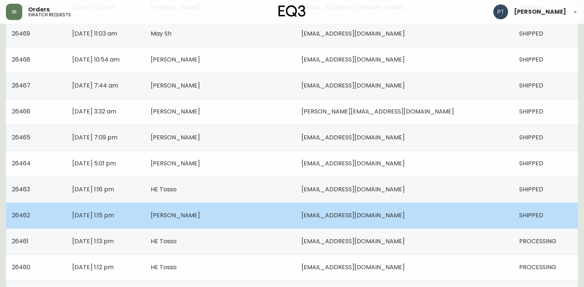
scroll to position [529, 0]
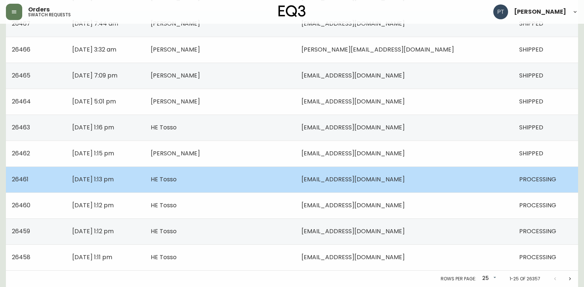
click at [424, 181] on td "[EMAIL_ADDRESS][DOMAIN_NAME]" at bounding box center [405, 179] width 218 height 26
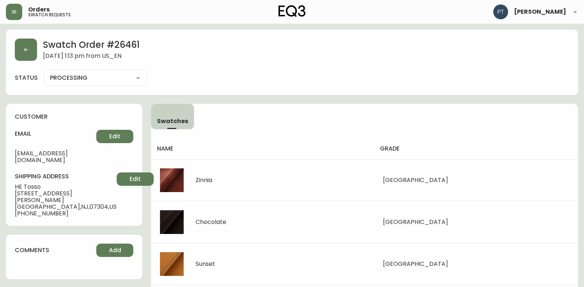
click at [111, 79] on select "PROCESSING SHIPPED CANCELLED" at bounding box center [96, 77] width 104 height 11
click at [44, 72] on select "PROCESSING SHIPPED CANCELLED" at bounding box center [96, 77] width 104 height 11
select select "PROCESSING"
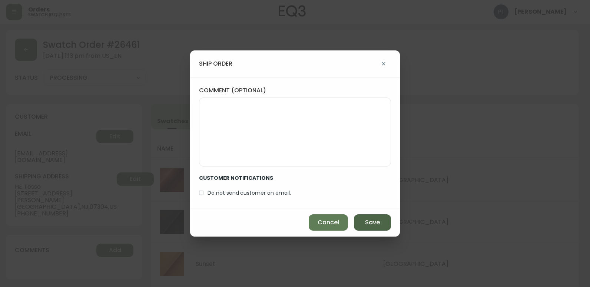
drag, startPoint x: 390, startPoint y: 221, endPoint x: 382, endPoint y: 221, distance: 8.2
click at [384, 221] on button "Save" at bounding box center [372, 222] width 37 height 16
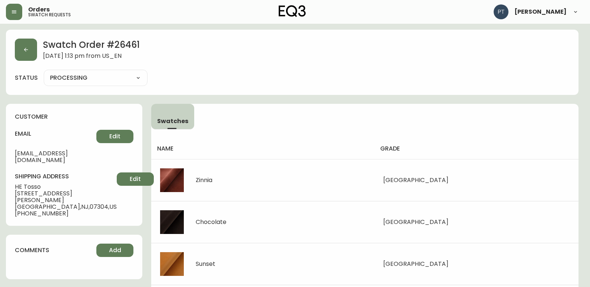
type input "SHIPPED"
select select "SHIPPED"
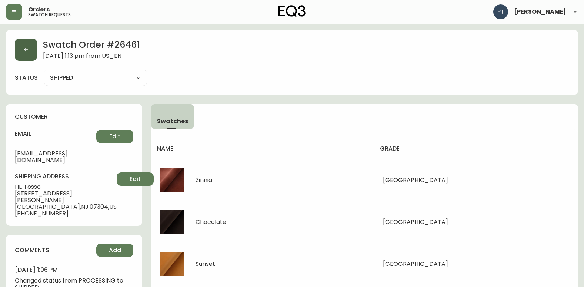
drag, startPoint x: 19, startPoint y: 58, endPoint x: 24, endPoint y: 56, distance: 5.3
click at [24, 56] on button "button" at bounding box center [26, 50] width 22 height 22
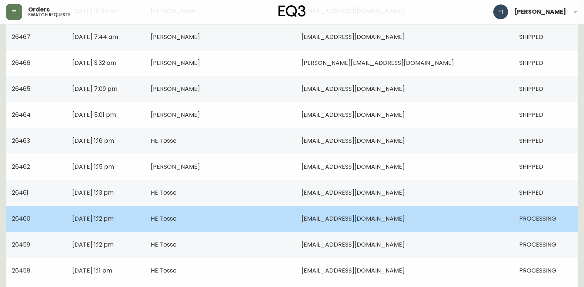
scroll to position [529, 0]
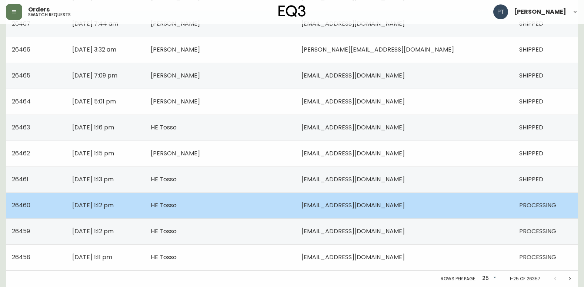
click at [296, 202] on td "HE Tosso" at bounding box center [220, 205] width 151 height 26
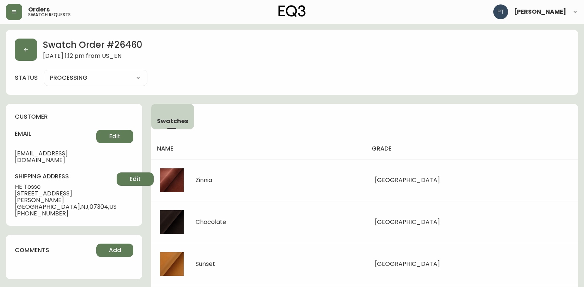
drag, startPoint x: 112, startPoint y: 76, endPoint x: 106, endPoint y: 82, distance: 7.9
click at [112, 76] on select "PROCESSING SHIPPED CANCELLED" at bounding box center [96, 77] width 104 height 11
click at [44, 72] on select "PROCESSING SHIPPED CANCELLED" at bounding box center [96, 77] width 104 height 11
select select "PROCESSING"
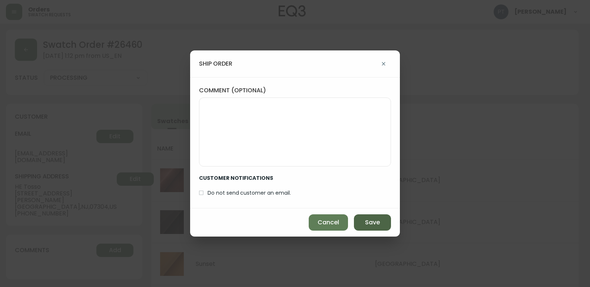
click at [375, 220] on span "Save" at bounding box center [372, 222] width 15 height 8
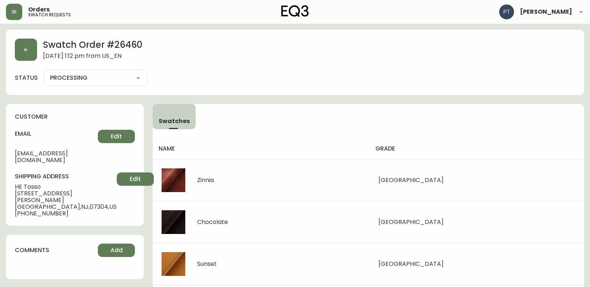
type input "SHIPPED"
select select "SHIPPED"
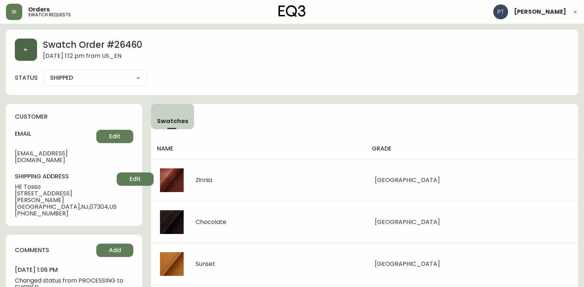
click at [20, 48] on button "button" at bounding box center [26, 50] width 22 height 22
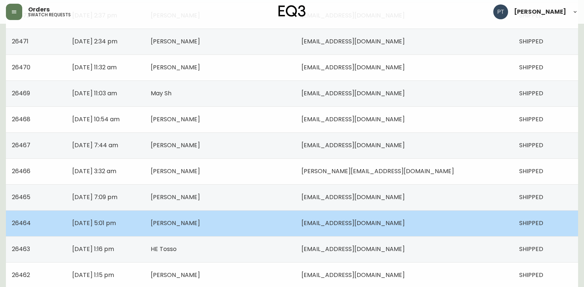
scroll to position [529, 0]
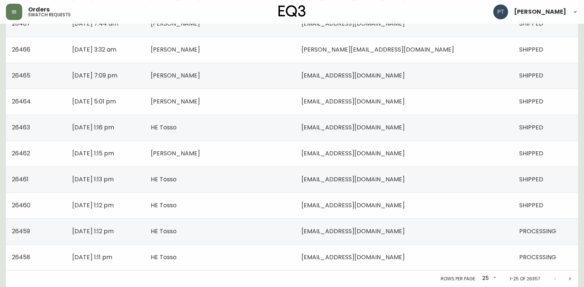
drag, startPoint x: 259, startPoint y: 231, endPoint x: 196, endPoint y: 191, distance: 74.5
click at [259, 231] on td "HE Tosso" at bounding box center [220, 231] width 151 height 26
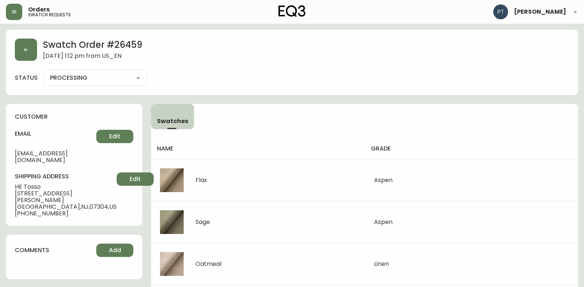
drag, startPoint x: 83, startPoint y: 77, endPoint x: 83, endPoint y: 85, distance: 7.8
click at [83, 77] on select "PROCESSING SHIPPED CANCELLED" at bounding box center [96, 77] width 104 height 11
click at [44, 72] on select "PROCESSING SHIPPED CANCELLED" at bounding box center [96, 77] width 104 height 11
select select "PROCESSING"
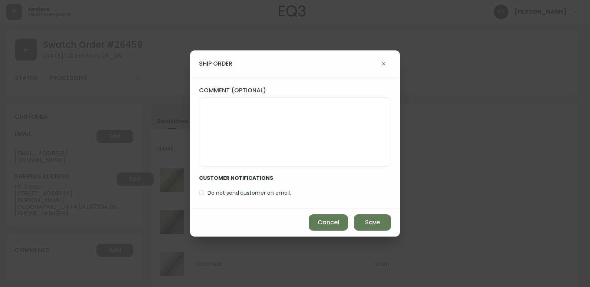
click at [351, 214] on div "Cancel Save" at bounding box center [295, 222] width 210 height 28
drag, startPoint x: 369, startPoint y: 215, endPoint x: 366, endPoint y: 209, distance: 6.1
click at [369, 215] on button "Save" at bounding box center [372, 222] width 37 height 16
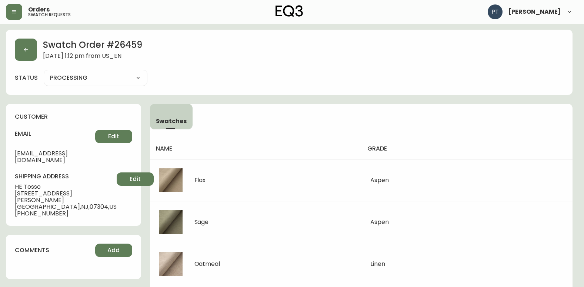
type input "SHIPPED"
select select "SHIPPED"
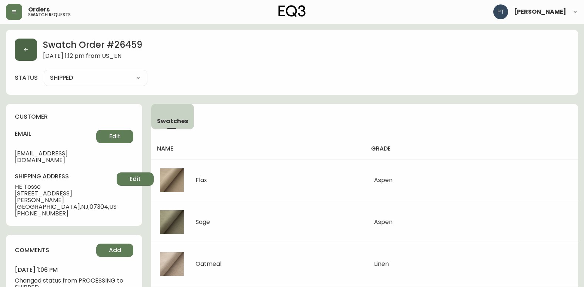
click at [20, 52] on button "button" at bounding box center [26, 50] width 22 height 22
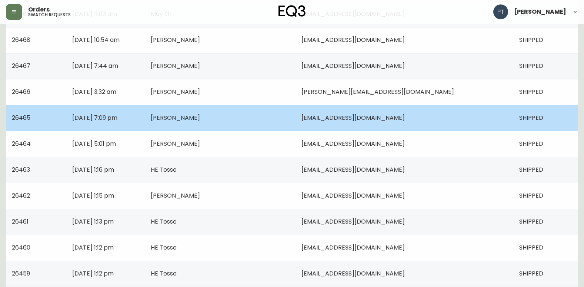
scroll to position [529, 0]
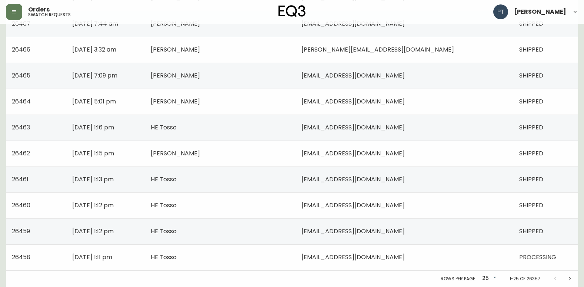
drag, startPoint x: 350, startPoint y: 261, endPoint x: 333, endPoint y: 238, distance: 28.9
click at [349, 260] on span "[EMAIL_ADDRESS][DOMAIN_NAME]" at bounding box center [353, 257] width 103 height 9
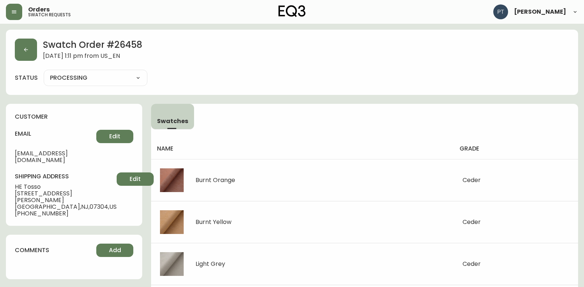
click at [140, 74] on select "PROCESSING SHIPPED CANCELLED" at bounding box center [96, 77] width 104 height 11
click at [44, 72] on select "PROCESSING SHIPPED CANCELLED" at bounding box center [96, 77] width 104 height 11
select select "PROCESSING"
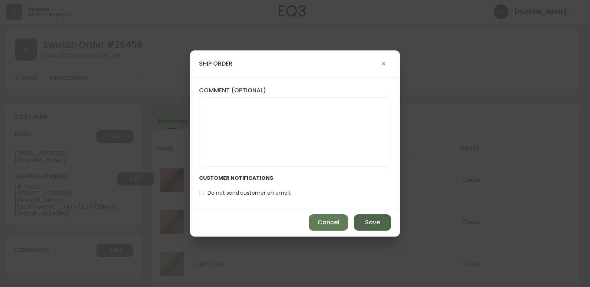
click at [365, 220] on span "Save" at bounding box center [372, 222] width 15 height 8
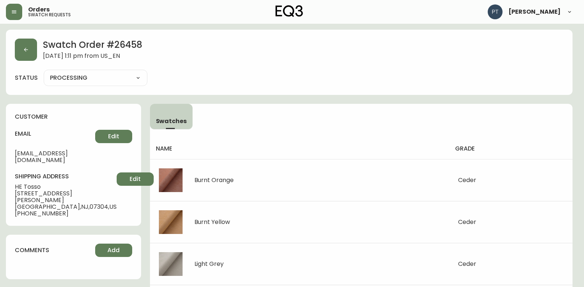
type input "SHIPPED"
select select "SHIPPED"
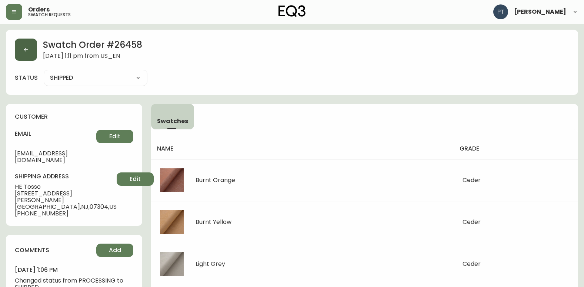
click at [20, 48] on button "button" at bounding box center [26, 50] width 22 height 22
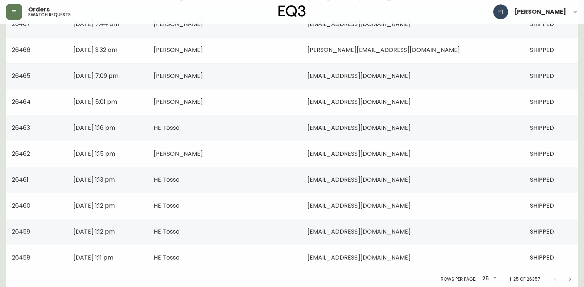
scroll to position [529, 0]
click at [568, 277] on icon "Next page" at bounding box center [570, 279] width 6 height 6
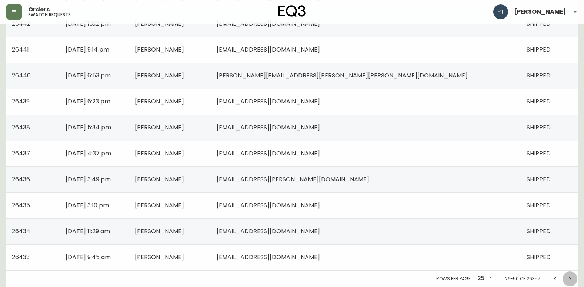
click at [571, 280] on icon "Next page" at bounding box center [570, 279] width 6 height 6
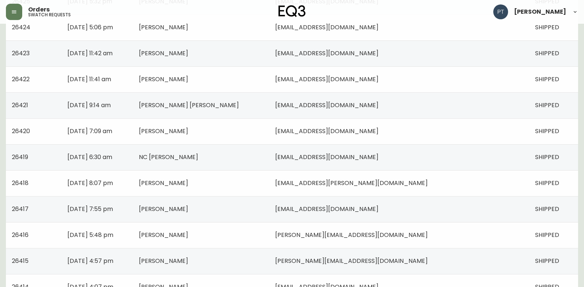
scroll to position [529, 0]
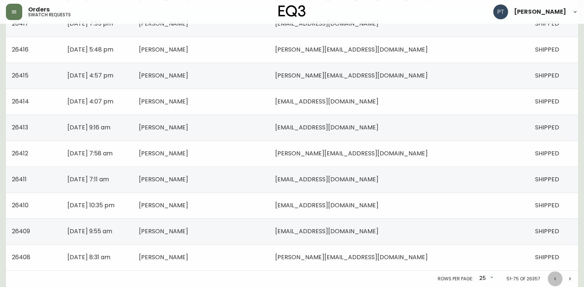
click at [556, 279] on icon "Previous page" at bounding box center [555, 278] width 2 height 3
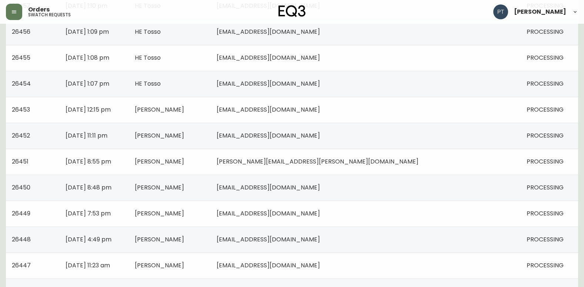
scroll to position [47, 0]
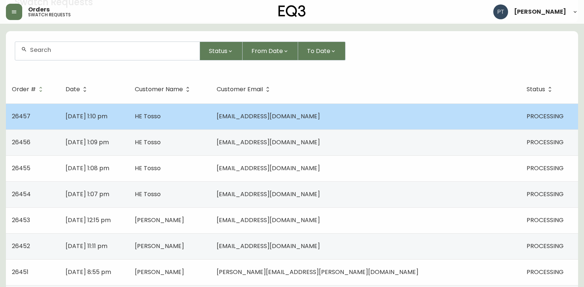
click at [211, 123] on td "HE Tosso" at bounding box center [170, 116] width 82 height 26
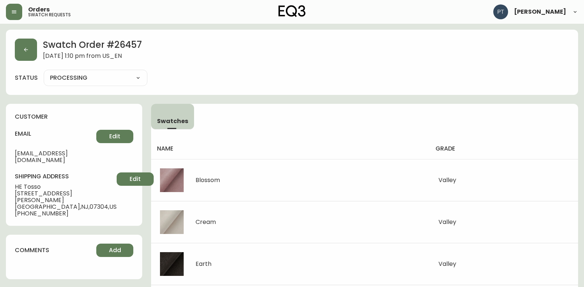
drag, startPoint x: 107, startPoint y: 74, endPoint x: 104, endPoint y: 81, distance: 7.6
click at [107, 74] on select "PROCESSING SHIPPED CANCELLED" at bounding box center [96, 77] width 104 height 11
click at [44, 72] on select "PROCESSING SHIPPED CANCELLED" at bounding box center [96, 77] width 104 height 11
select select "PROCESSING"
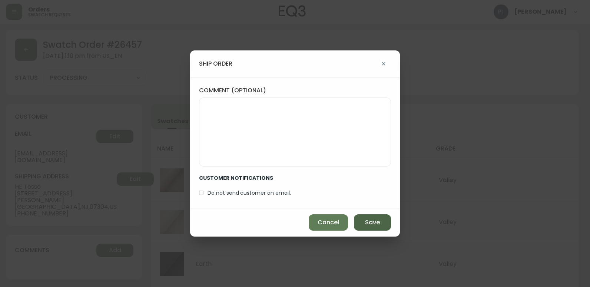
click at [375, 215] on button "Save" at bounding box center [372, 222] width 37 height 16
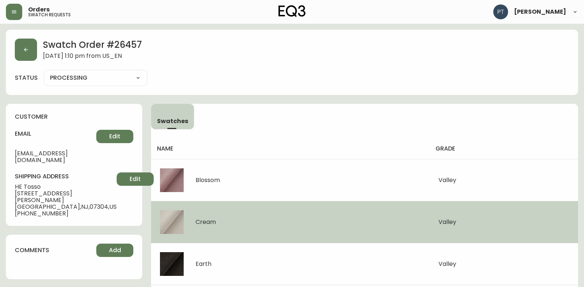
type input "SHIPPED"
select select "SHIPPED"
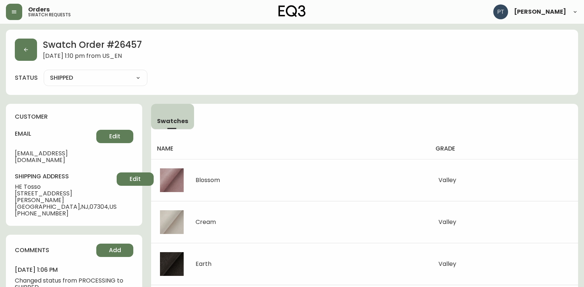
click at [7, 61] on div "Swatch Order # 26457 [DATE] 1:10 pm from US_EN status SHIPPED SHIPPED CANCELLED" at bounding box center [292, 62] width 573 height 65
click at [24, 59] on button "button" at bounding box center [26, 50] width 22 height 22
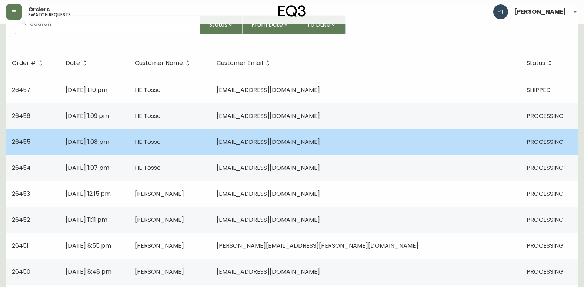
scroll to position [74, 0]
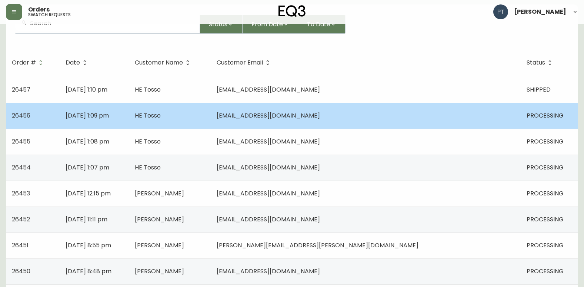
click at [161, 116] on span "HE Tosso" at bounding box center [148, 115] width 26 height 9
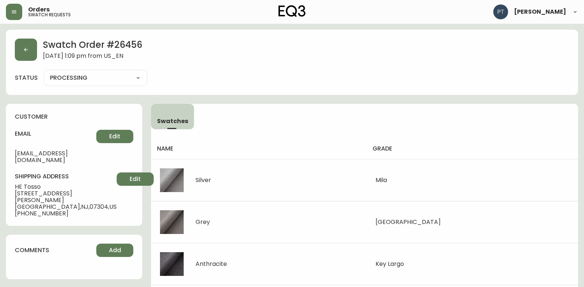
drag, startPoint x: 124, startPoint y: 80, endPoint x: 129, endPoint y: 80, distance: 5.2
click at [124, 80] on select "PROCESSING SHIPPED CANCELLED" at bounding box center [96, 77] width 104 height 11
click at [44, 72] on select "PROCESSING SHIPPED CANCELLED" at bounding box center [96, 77] width 104 height 11
select select "PROCESSING"
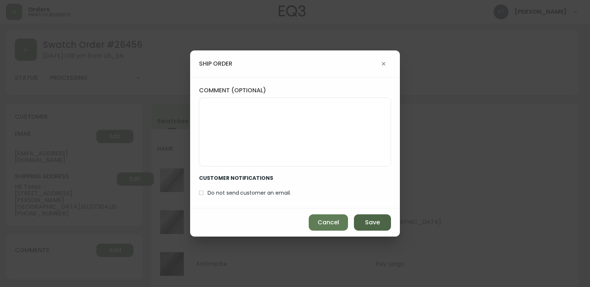
drag, startPoint x: 373, startPoint y: 227, endPoint x: 371, endPoint y: 222, distance: 5.4
click at [373, 227] on button "Save" at bounding box center [372, 222] width 37 height 16
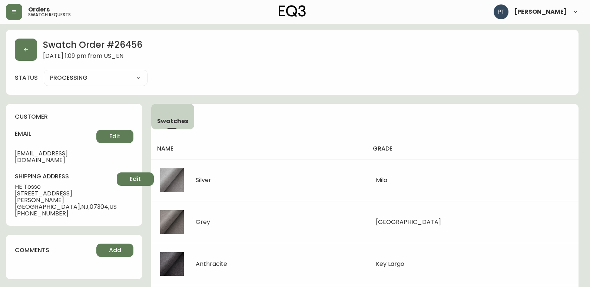
type input "SHIPPED"
select select "SHIPPED"
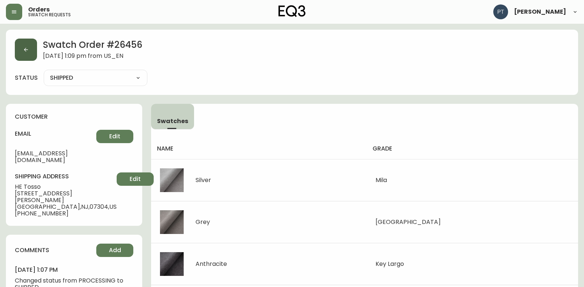
click at [26, 41] on button "button" at bounding box center [26, 50] width 22 height 22
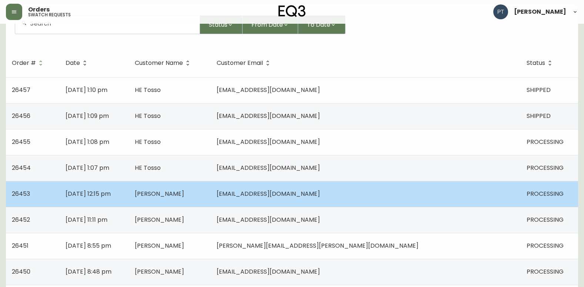
scroll to position [74, 0]
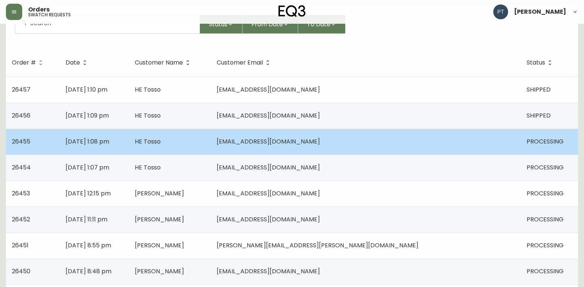
click at [211, 149] on td "HE Tosso" at bounding box center [170, 142] width 82 height 26
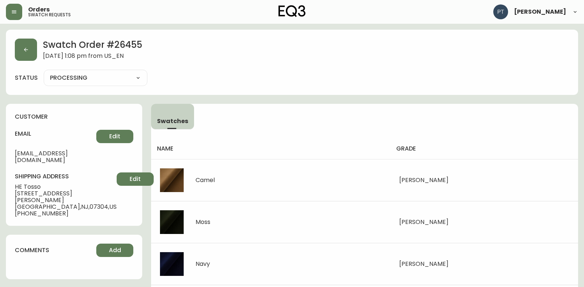
drag, startPoint x: 103, startPoint y: 72, endPoint x: 102, endPoint y: 81, distance: 9.4
click at [103, 74] on div "PROCESSING SHIPPED CANCELLED" at bounding box center [96, 78] width 104 height 16
click at [102, 82] on select "PROCESSING SHIPPED CANCELLED" at bounding box center [96, 77] width 104 height 11
click at [44, 72] on select "PROCESSING SHIPPED CANCELLED" at bounding box center [96, 77] width 104 height 11
select select "PROCESSING"
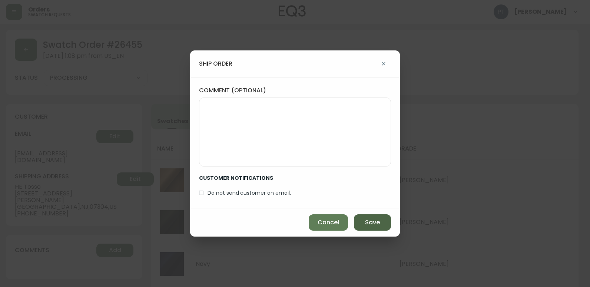
click at [368, 223] on span "Save" at bounding box center [372, 222] width 15 height 8
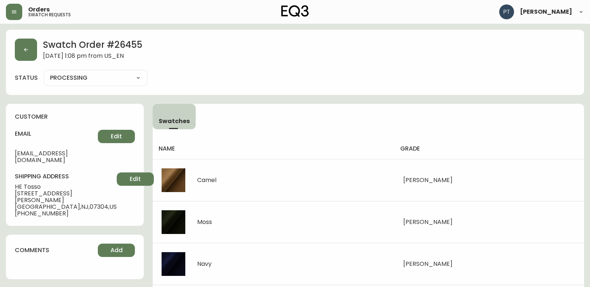
type input "SHIPPED"
select select "SHIPPED"
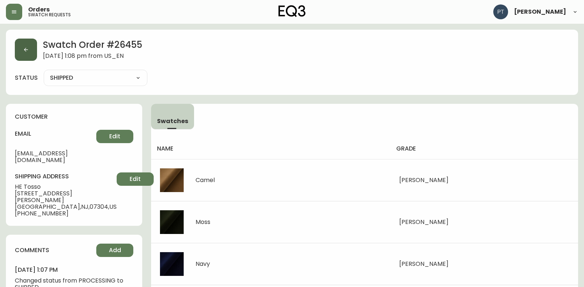
click at [24, 47] on icon "button" at bounding box center [26, 50] width 6 height 6
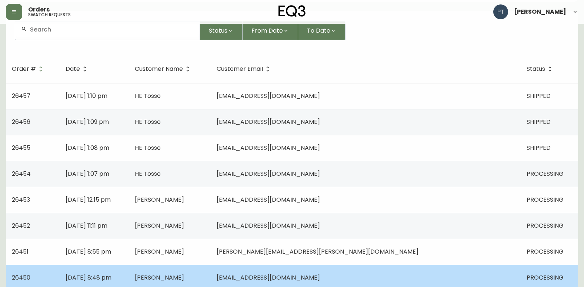
scroll to position [185, 0]
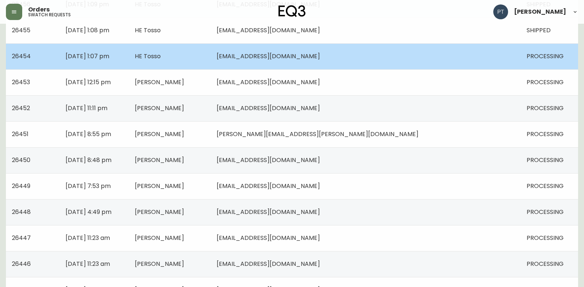
click at [211, 59] on td "HE Tosso" at bounding box center [170, 56] width 82 height 26
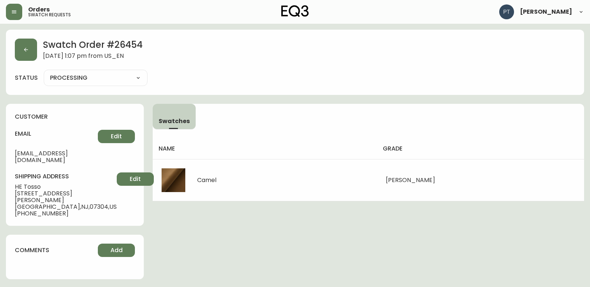
drag, startPoint x: 115, startPoint y: 81, endPoint x: 118, endPoint y: 81, distance: 3.7
click at [115, 81] on select "PROCESSING SHIPPED CANCELLED" at bounding box center [96, 77] width 104 height 11
click at [44, 72] on select "PROCESSING SHIPPED CANCELLED" at bounding box center [96, 77] width 104 height 11
select select "PROCESSING"
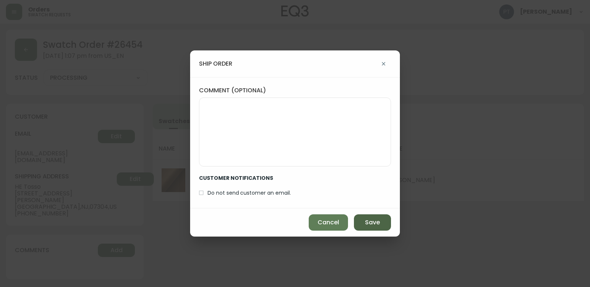
click at [380, 221] on button "Save" at bounding box center [372, 222] width 37 height 16
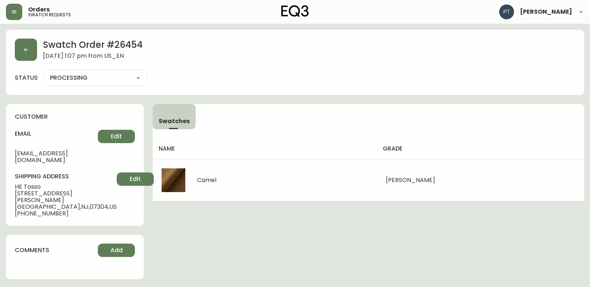
type input "SHIPPED"
select select "SHIPPED"
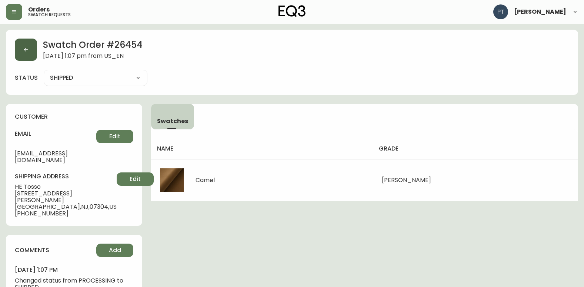
click at [28, 50] on icon "button" at bounding box center [26, 50] width 6 height 6
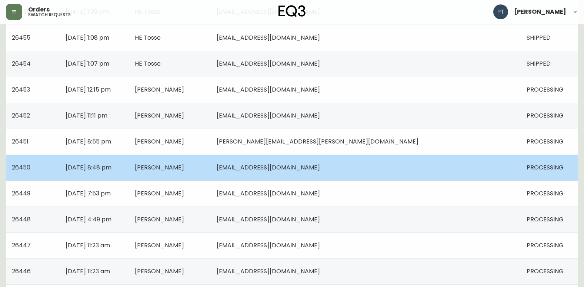
scroll to position [185, 0]
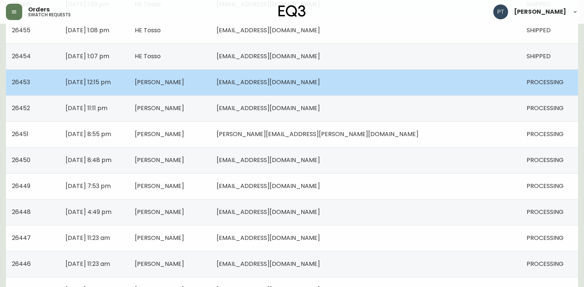
click at [211, 89] on td "[PERSON_NAME]" at bounding box center [170, 82] width 82 height 26
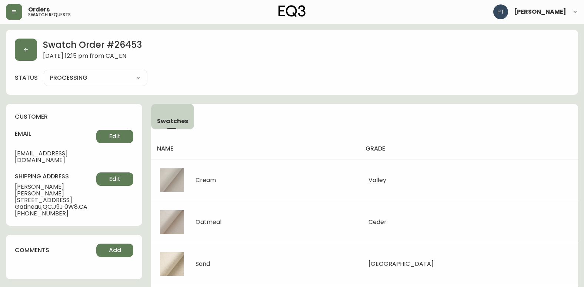
click at [130, 79] on select "PROCESSING SHIPPED CANCELLED" at bounding box center [96, 77] width 104 height 11
click at [44, 72] on select "PROCESSING SHIPPED CANCELLED" at bounding box center [96, 77] width 104 height 11
select select "PROCESSING"
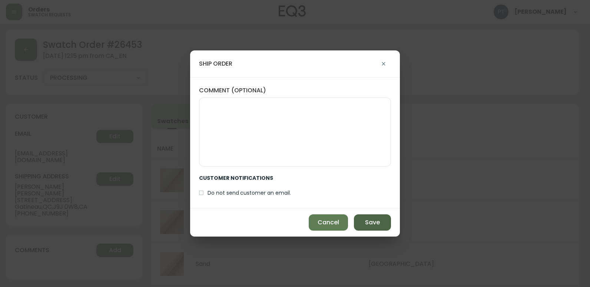
click at [373, 217] on button "Save" at bounding box center [372, 222] width 37 height 16
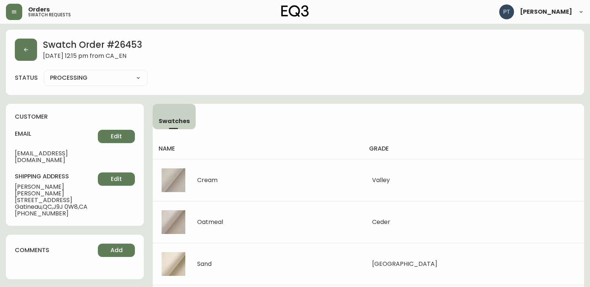
type input "SHIPPED"
select select "SHIPPED"
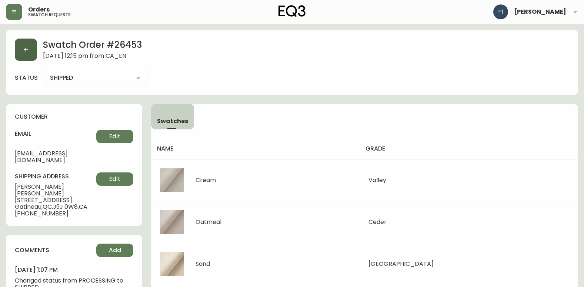
click at [33, 51] on button "button" at bounding box center [26, 50] width 22 height 22
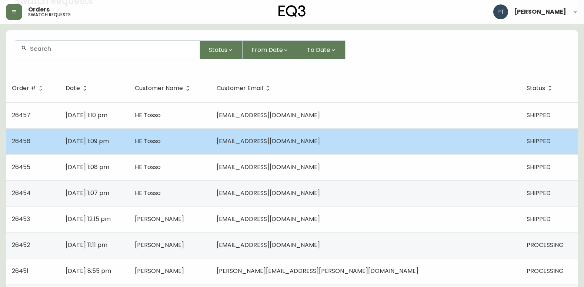
scroll to position [148, 0]
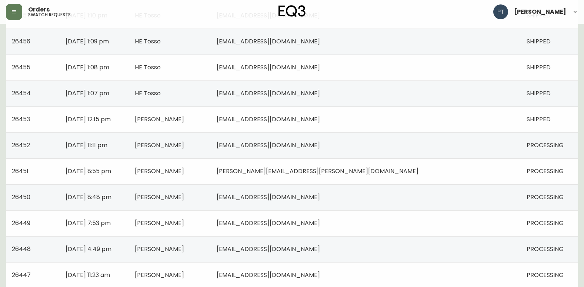
click at [211, 145] on td "[PERSON_NAME]" at bounding box center [170, 145] width 82 height 26
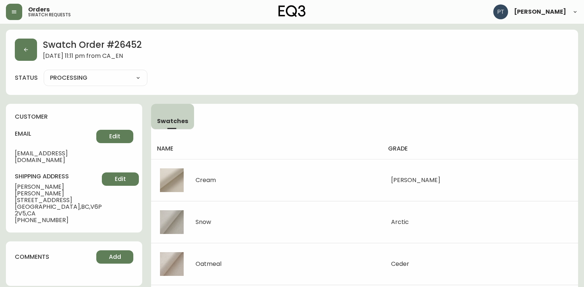
drag, startPoint x: 125, startPoint y: 81, endPoint x: 121, endPoint y: 84, distance: 4.7
click at [125, 81] on select "PROCESSING SHIPPED CANCELLED" at bounding box center [96, 77] width 104 height 11
click at [44, 72] on select "PROCESSING SHIPPED CANCELLED" at bounding box center [96, 77] width 104 height 11
select select "PROCESSING"
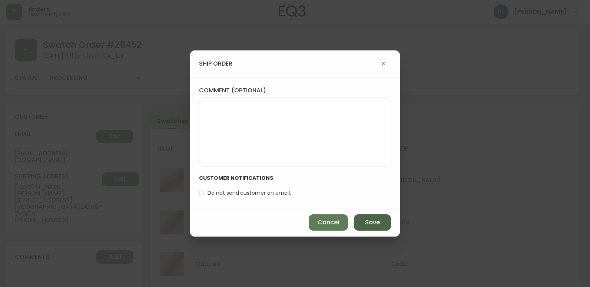
click at [361, 227] on button "Save" at bounding box center [372, 222] width 37 height 16
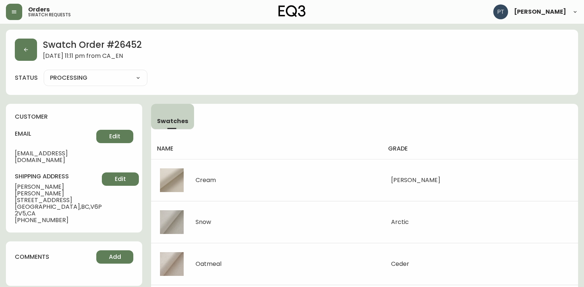
type input "SHIPPED"
select select "SHIPPED"
drag, startPoint x: 10, startPoint y: 51, endPoint x: 26, endPoint y: 53, distance: 16.9
click at [16, 51] on div "Swatch Order # 26452 [DATE] 11:11 pm from CA_EN status SHIPPED SHIPPED CANCELLED" at bounding box center [292, 62] width 573 height 65
click at [26, 53] on button "button" at bounding box center [26, 50] width 22 height 22
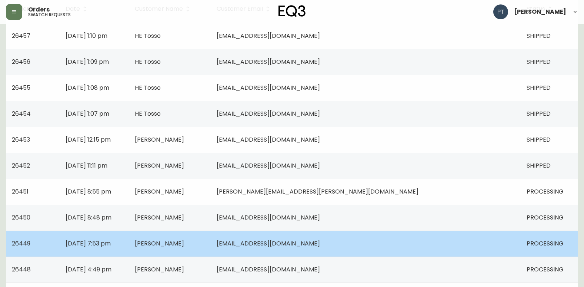
scroll to position [185, 0]
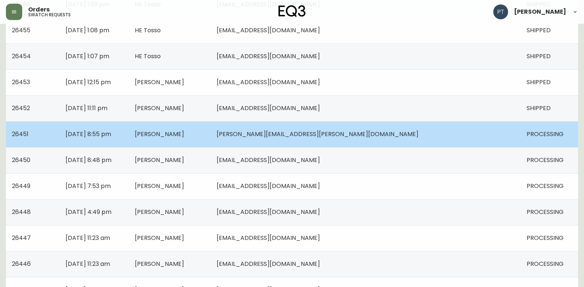
click at [211, 135] on td "[PERSON_NAME]" at bounding box center [170, 134] width 82 height 26
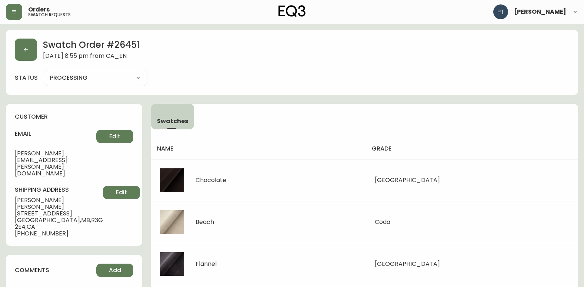
drag, startPoint x: 109, startPoint y: 77, endPoint x: 113, endPoint y: 85, distance: 8.1
click at [109, 77] on select "PROCESSING SHIPPED CANCELLED" at bounding box center [96, 77] width 104 height 11
click at [44, 72] on select "PROCESSING SHIPPED CANCELLED" at bounding box center [96, 77] width 104 height 11
select select "PROCESSING"
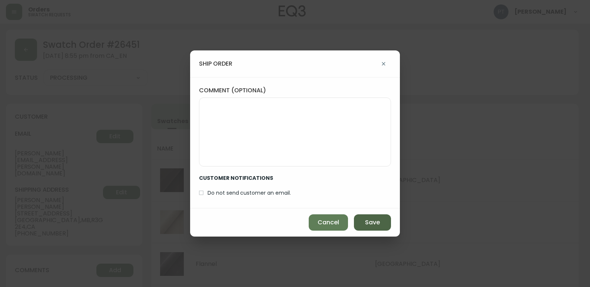
drag, startPoint x: 373, startPoint y: 232, endPoint x: 371, endPoint y: 229, distance: 3.9
click at [372, 232] on div "Cancel Save" at bounding box center [295, 222] width 210 height 28
click at [370, 224] on span "Save" at bounding box center [372, 222] width 15 height 8
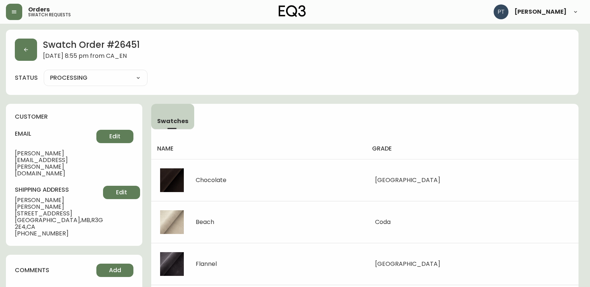
type input "SHIPPED"
select select "SHIPPED"
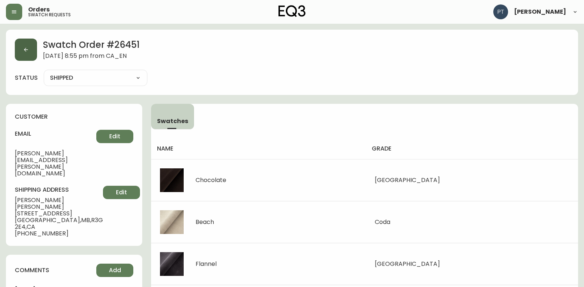
click at [29, 47] on icon "button" at bounding box center [26, 50] width 6 height 6
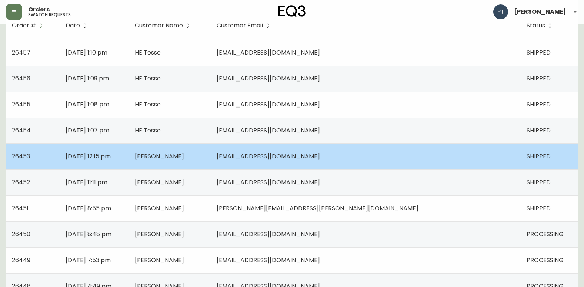
scroll to position [148, 0]
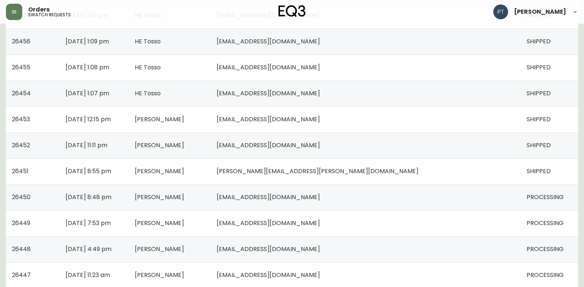
click at [211, 204] on td "[PERSON_NAME]" at bounding box center [170, 197] width 82 height 26
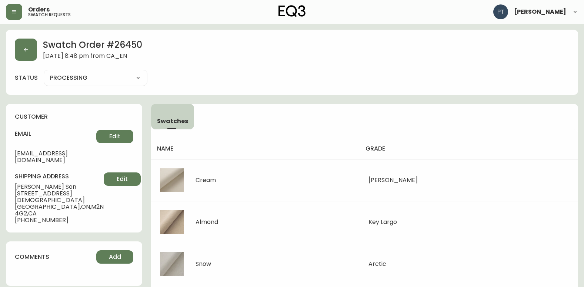
click at [103, 79] on select "PROCESSING SHIPPED CANCELLED" at bounding box center [96, 77] width 104 height 11
click at [44, 72] on select "PROCESSING SHIPPED CANCELLED" at bounding box center [96, 77] width 104 height 11
select select "PROCESSING"
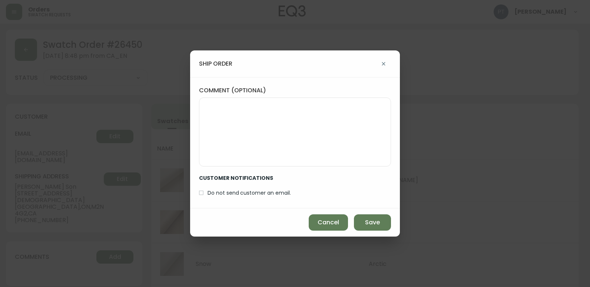
drag, startPoint x: 362, startPoint y: 221, endPoint x: 111, endPoint y: 128, distance: 268.3
click at [362, 221] on button "Save" at bounding box center [372, 222] width 37 height 16
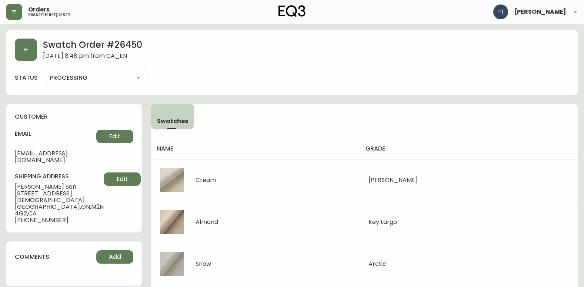
type input "SHIPPED"
select select "SHIPPED"
click at [16, 57] on button "button" at bounding box center [26, 50] width 22 height 22
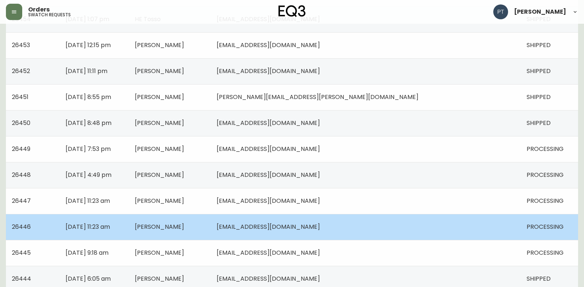
scroll to position [259, 0]
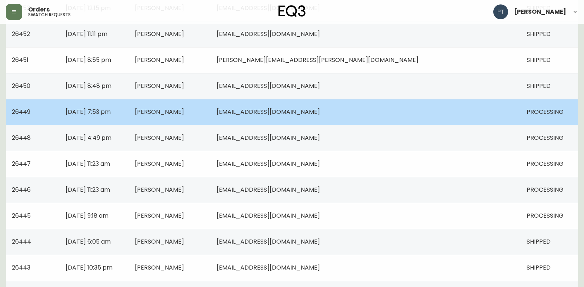
click at [211, 107] on td "[PERSON_NAME]" at bounding box center [170, 112] width 82 height 26
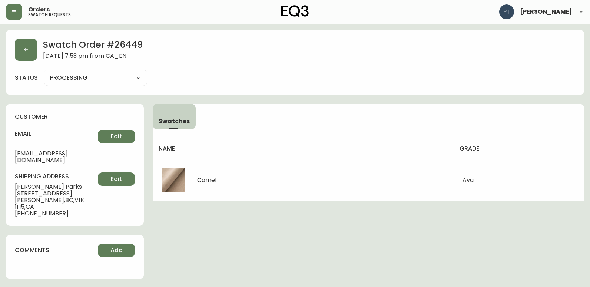
click at [128, 70] on div "Swatch Order # 26449 [DATE] 7:53 pm from [GEOGRAPHIC_DATA] status PROCESSING PR…" at bounding box center [295, 62] width 578 height 65
click at [133, 81] on select "PROCESSING SHIPPED CANCELLED" at bounding box center [96, 77] width 104 height 11
click at [44, 72] on select "PROCESSING SHIPPED CANCELLED" at bounding box center [96, 77] width 104 height 11
select select "PROCESSING"
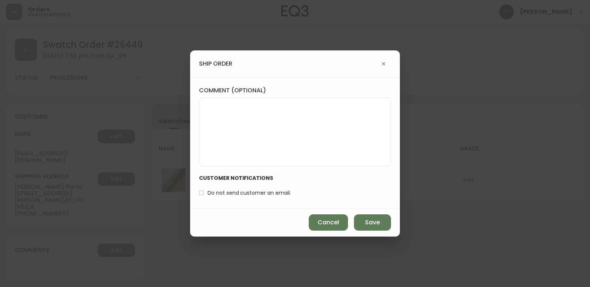
drag, startPoint x: 377, startPoint y: 211, endPoint x: 367, endPoint y: 211, distance: 10.4
click at [372, 210] on div "Cancel Save" at bounding box center [295, 222] width 210 height 28
click at [370, 221] on span "Save" at bounding box center [372, 222] width 15 height 8
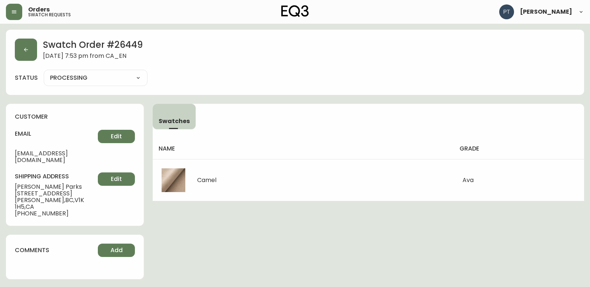
type input "SHIPPED"
select select "SHIPPED"
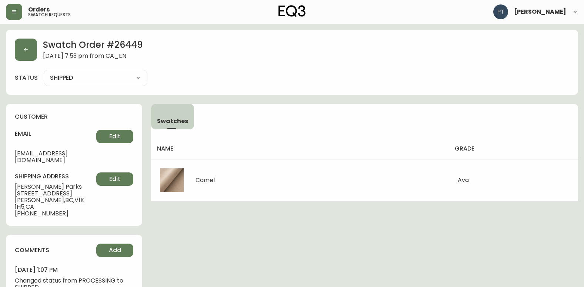
click at [39, 49] on div "Swatch Order # 26449 [DATE] 7:53 pm from CA_EN" at bounding box center [292, 50] width 555 height 22
click at [23, 47] on icon "button" at bounding box center [26, 50] width 6 height 6
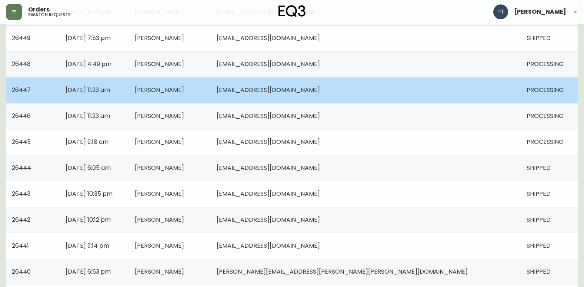
scroll to position [334, 0]
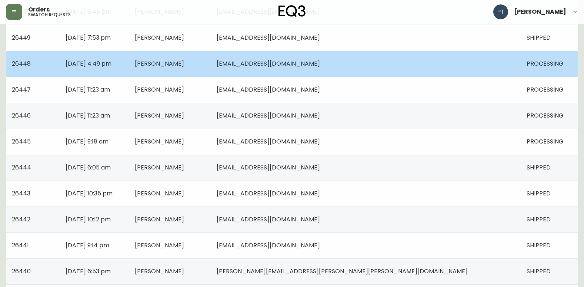
click at [211, 64] on td "[PERSON_NAME]" at bounding box center [170, 64] width 82 height 26
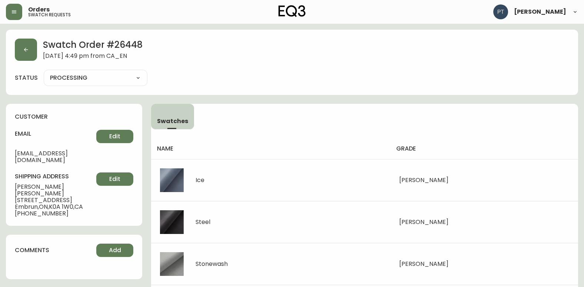
click at [131, 78] on select "PROCESSING SHIPPED CANCELLED" at bounding box center [96, 77] width 104 height 11
click at [44, 72] on select "PROCESSING SHIPPED CANCELLED" at bounding box center [96, 77] width 104 height 11
select select "PROCESSING"
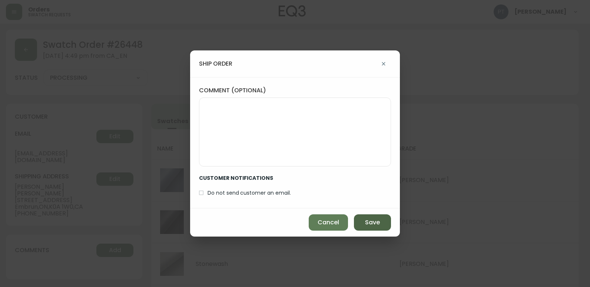
click at [360, 223] on button "Save" at bounding box center [372, 222] width 37 height 16
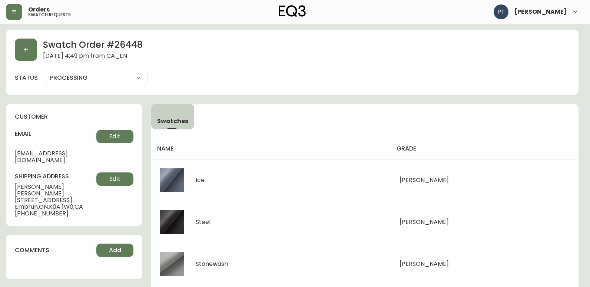
type input "SHIPPED"
select select "SHIPPED"
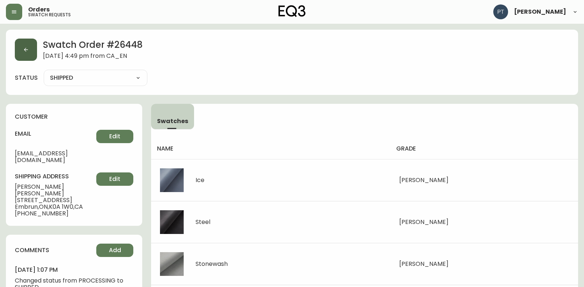
click at [23, 46] on button "button" at bounding box center [26, 50] width 22 height 22
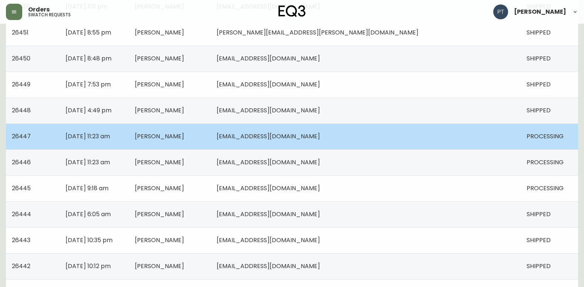
scroll to position [334, 0]
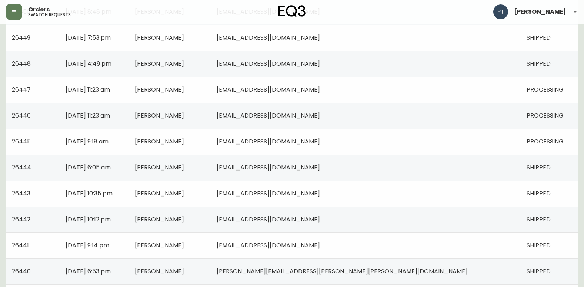
drag, startPoint x: 297, startPoint y: 90, endPoint x: 276, endPoint y: 91, distance: 20.0
click at [211, 90] on td "[PERSON_NAME]" at bounding box center [170, 90] width 82 height 26
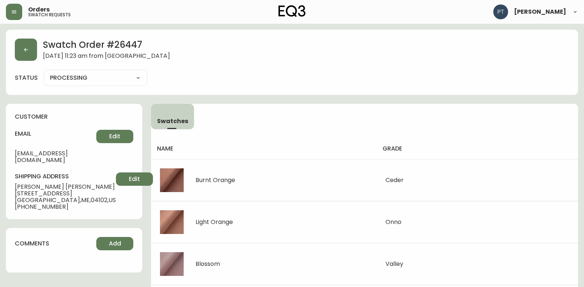
click at [138, 79] on select "PROCESSING SHIPPED CANCELLED" at bounding box center [96, 77] width 104 height 11
click at [44, 72] on select "PROCESSING SHIPPED CANCELLED" at bounding box center [96, 77] width 104 height 11
click at [112, 81] on select "PROCESSING SHIPPED CANCELLED" at bounding box center [96, 77] width 104 height 11
click at [44, 72] on select "PROCESSING SHIPPED CANCELLED" at bounding box center [96, 77] width 104 height 11
select select "PROCESSING"
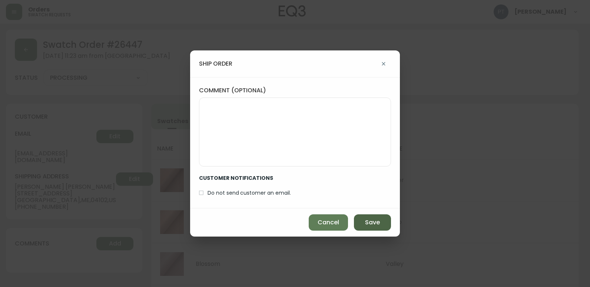
click at [371, 222] on span "Save" at bounding box center [372, 222] width 15 height 8
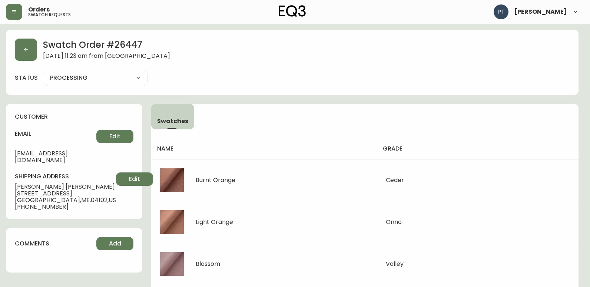
type input "SHIPPED"
select select "SHIPPED"
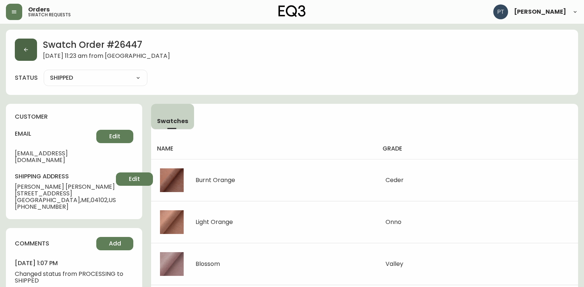
click at [33, 54] on button "button" at bounding box center [26, 50] width 22 height 22
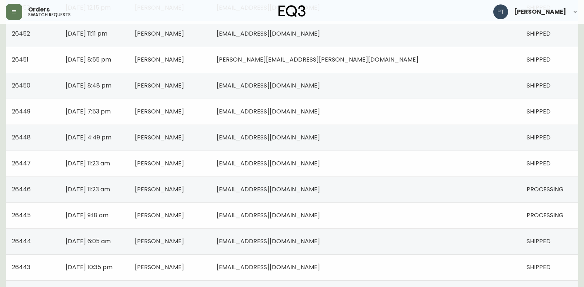
scroll to position [334, 0]
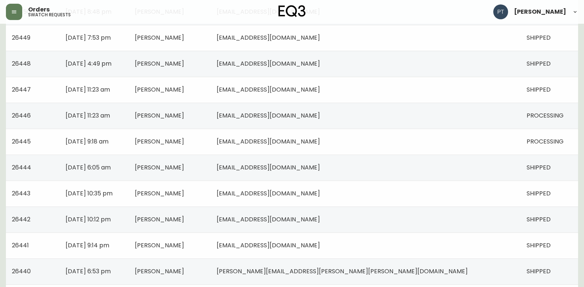
click at [211, 109] on td "[PERSON_NAME]" at bounding box center [170, 116] width 82 height 26
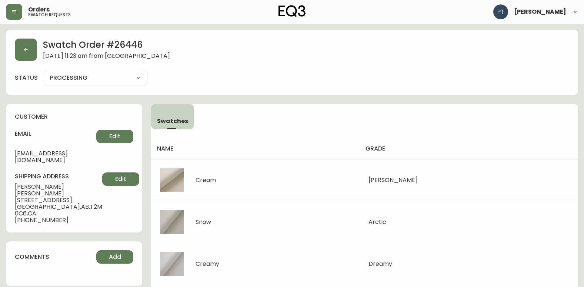
click at [109, 78] on select "PROCESSING SHIPPED CANCELLED" at bounding box center [96, 77] width 104 height 11
click at [44, 72] on select "PROCESSING SHIPPED CANCELLED" at bounding box center [96, 77] width 104 height 11
select select "PROCESSING"
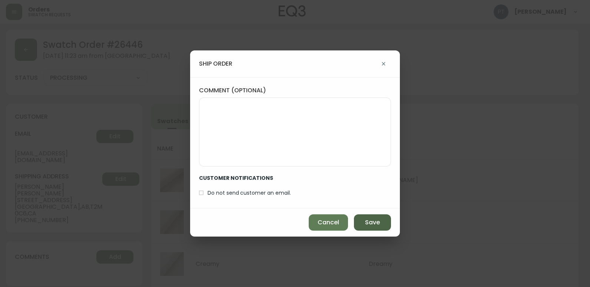
drag, startPoint x: 375, startPoint y: 229, endPoint x: 365, endPoint y: 220, distance: 13.7
click at [372, 226] on button "Save" at bounding box center [372, 222] width 37 height 16
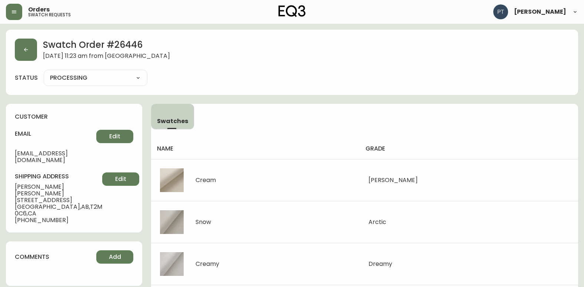
type input "SHIPPED"
select select "SHIPPED"
click at [21, 48] on button "button" at bounding box center [26, 50] width 22 height 22
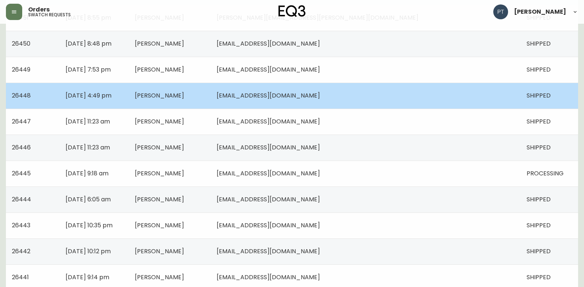
scroll to position [334, 0]
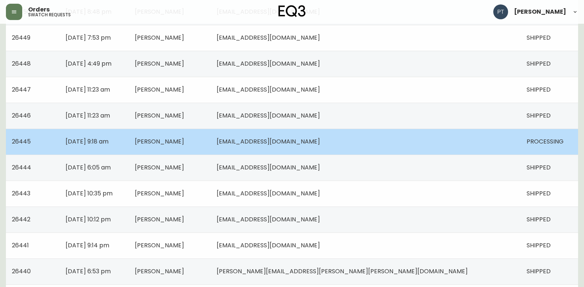
click at [211, 140] on td "[PERSON_NAME]" at bounding box center [170, 142] width 82 height 26
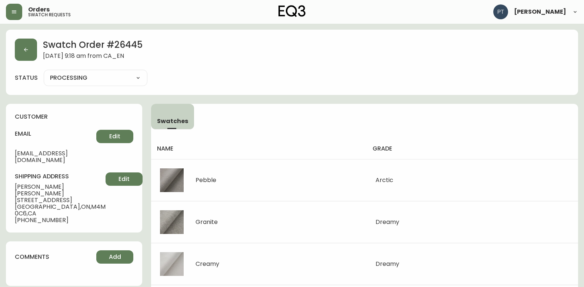
click at [121, 81] on select "PROCESSING SHIPPED CANCELLED" at bounding box center [96, 77] width 104 height 11
click at [44, 72] on select "PROCESSING SHIPPED CANCELLED" at bounding box center [96, 77] width 104 height 11
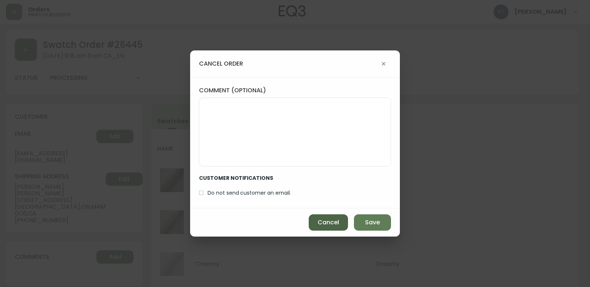
click at [319, 223] on span "Cancel" at bounding box center [328, 222] width 21 height 8
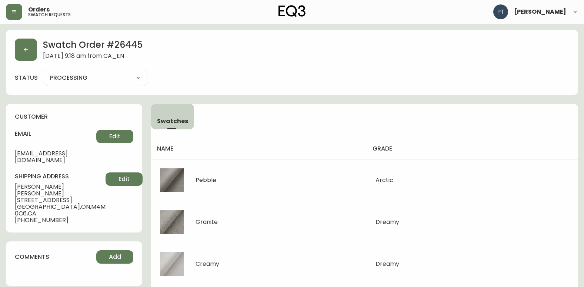
click at [115, 82] on select "PROCESSING SHIPPED CANCELLED" at bounding box center [96, 77] width 104 height 11
click at [44, 72] on select "PROCESSING SHIPPED CANCELLED" at bounding box center [96, 77] width 104 height 11
select select "PROCESSING"
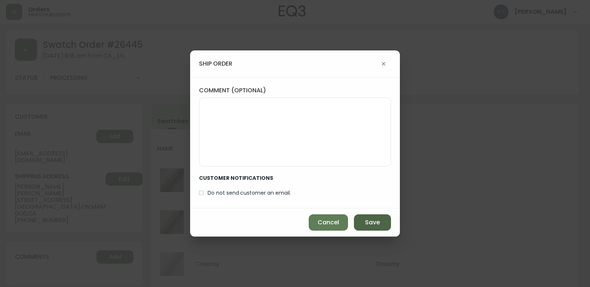
click at [371, 224] on span "Save" at bounding box center [372, 222] width 15 height 8
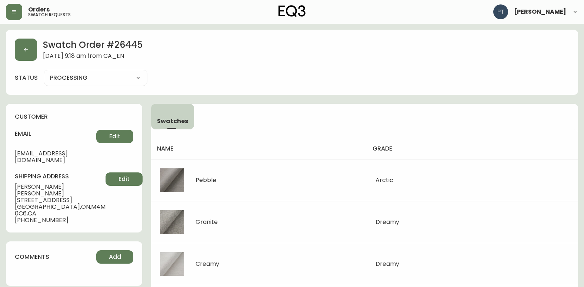
type input "SHIPPED"
select select "SHIPPED"
drag, startPoint x: 26, startPoint y: 49, endPoint x: 24, endPoint y: 59, distance: 9.8
click at [24, 59] on button "button" at bounding box center [26, 50] width 22 height 22
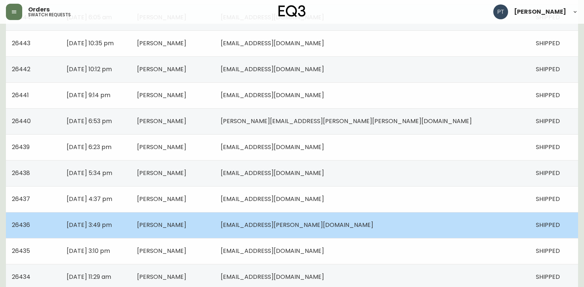
scroll to position [529, 0]
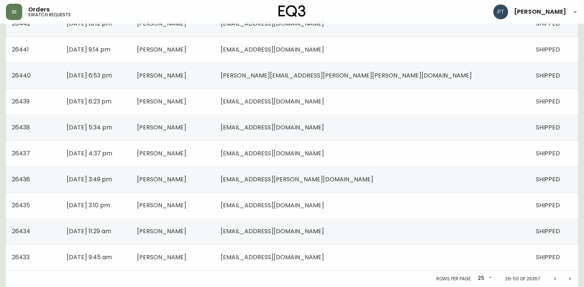
click at [558, 278] on icon "Previous page" at bounding box center [556, 279] width 6 height 6
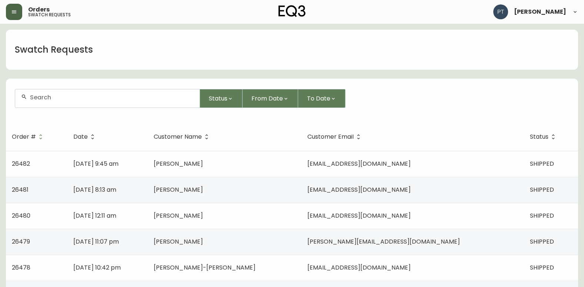
click at [13, 14] on icon "button" at bounding box center [14, 12] width 6 height 6
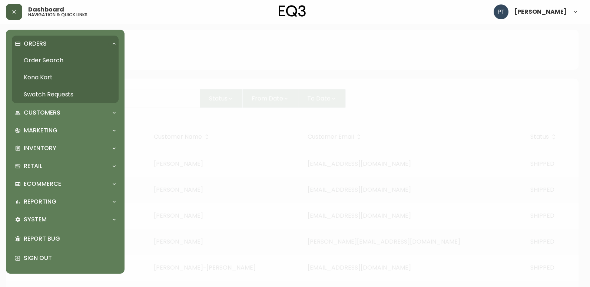
drag, startPoint x: 39, startPoint y: 54, endPoint x: 42, endPoint y: 56, distance: 4.3
click at [39, 54] on link "Order Search" at bounding box center [65, 60] width 107 height 17
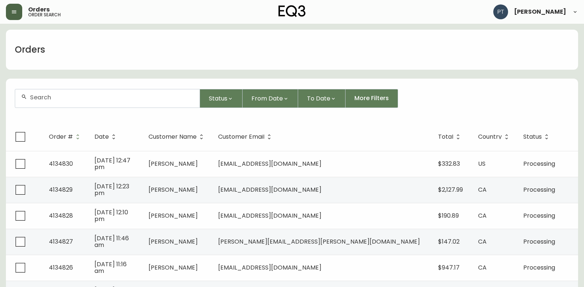
click at [157, 104] on div at bounding box center [107, 98] width 185 height 18
click at [131, 96] on input "text" at bounding box center [112, 97] width 164 height 7
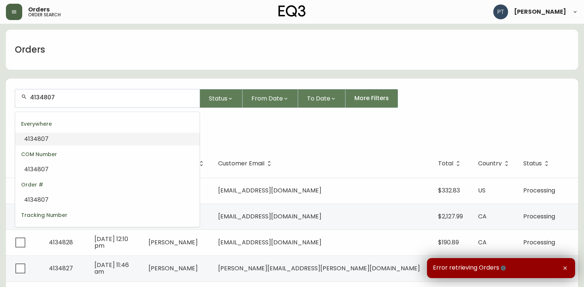
click at [91, 97] on input "4134807" at bounding box center [112, 97] width 164 height 7
type input "4"
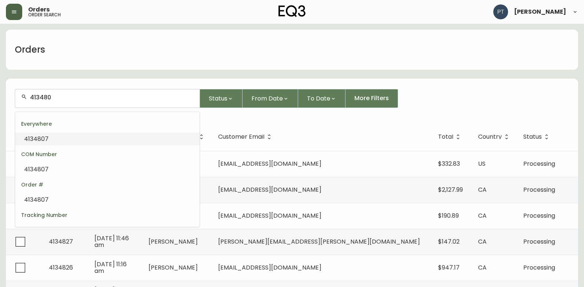
type input "4134807"
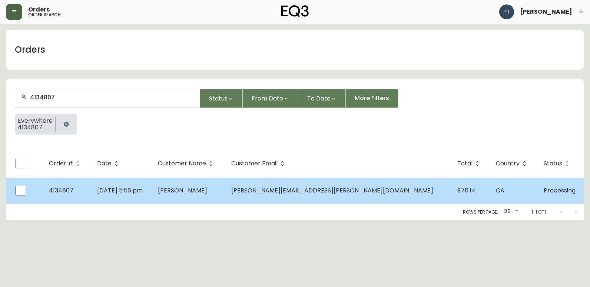
click at [152, 195] on td "[DATE] 5:56 pm" at bounding box center [121, 191] width 61 height 26
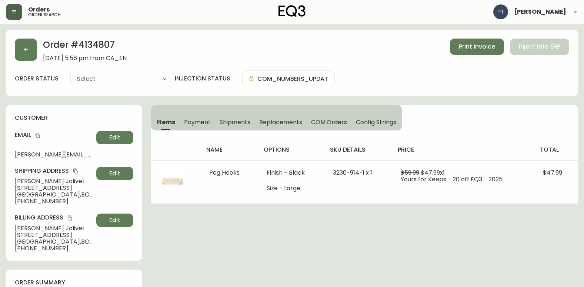
type input "Processing"
select select "PROCESSING"
click at [235, 120] on span "Shipments" at bounding box center [235, 122] width 31 height 8
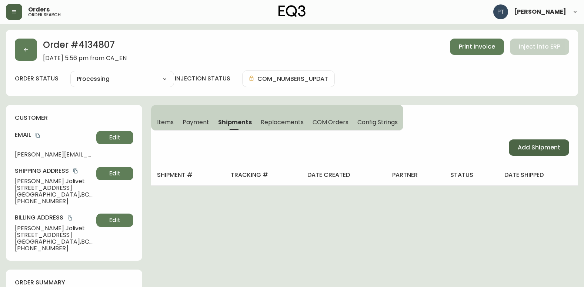
click at [528, 144] on span "Add Shipment" at bounding box center [539, 147] width 43 height 8
select select "PENDING"
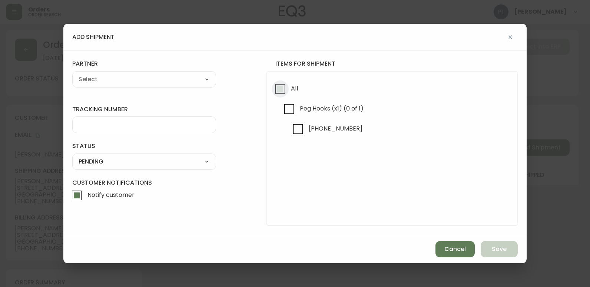
click at [272, 87] on input "All" at bounding box center [280, 88] width 17 height 17
checkbox input "true"
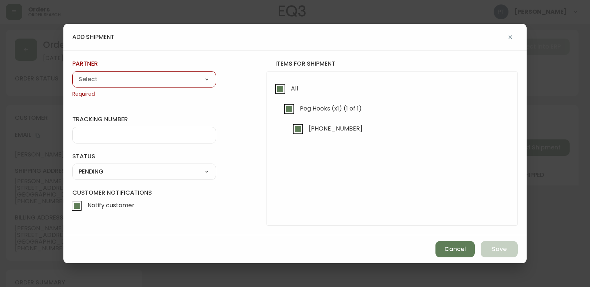
click at [107, 82] on select "A Move to Remember LLC ABF Freight Alero [PERSON_NAME] Canada Post CDS Ceva Log…" at bounding box center [144, 79] width 144 height 11
select select "cjy0a9taa01x001669l98m63c"
click at [72, 74] on select "A Move to Remember LLC ABF Freight Alero [PERSON_NAME] Canada Post CDS Ceva Log…" at bounding box center [144, 79] width 144 height 11
type input "FedEx"
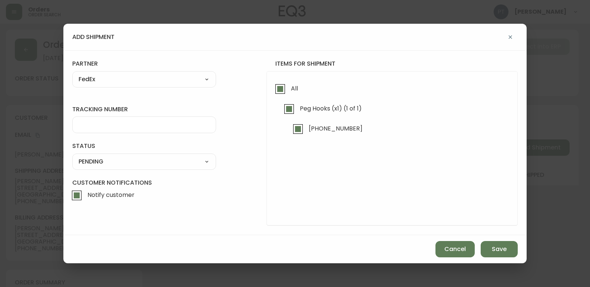
click at [145, 126] on input "tracking number" at bounding box center [144, 124] width 131 height 7
type input "9"
type input "455183576314"
click at [159, 159] on select "SHIPPED PENDING CANCELLED" at bounding box center [144, 161] width 144 height 11
click at [72, 156] on select "SHIPPED PENDING CANCELLED" at bounding box center [144, 161] width 144 height 11
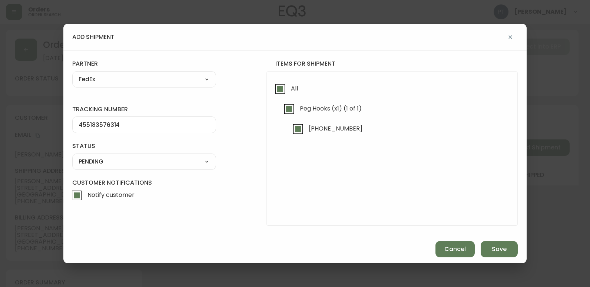
select select "PENDING"
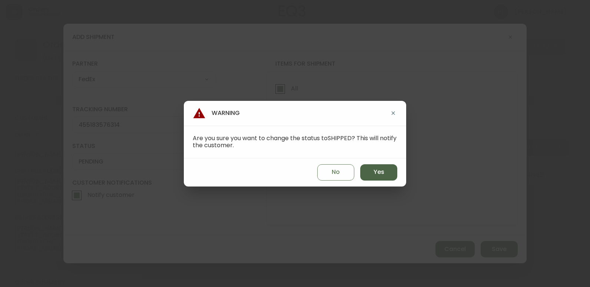
click at [387, 166] on button "Yes" at bounding box center [378, 172] width 37 height 16
type input "SHIPPED"
select select "SHIPPED"
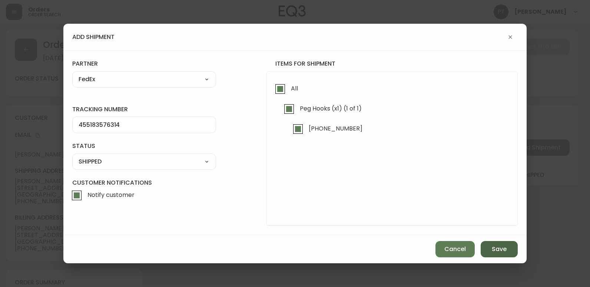
click at [509, 245] on button "Save" at bounding box center [499, 249] width 37 height 16
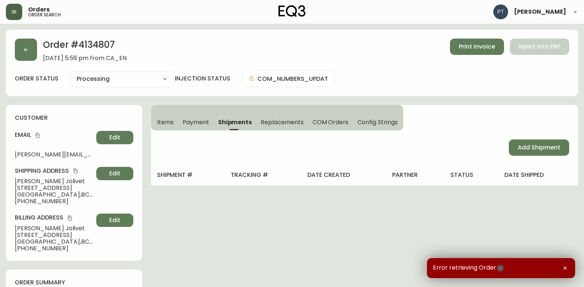
click at [498, 268] on icon "button" at bounding box center [501, 268] width 6 height 6
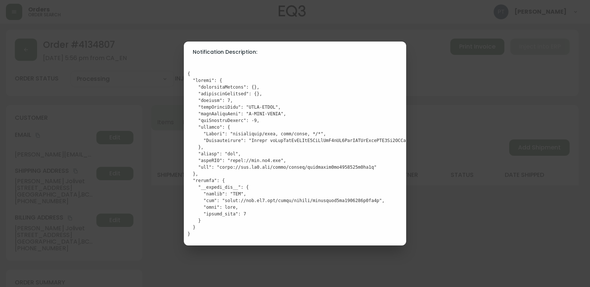
click at [250, 225] on pre at bounding box center [295, 153] width 215 height 167
click at [219, 255] on div "Notification Description:" at bounding box center [295, 143] width 590 height 287
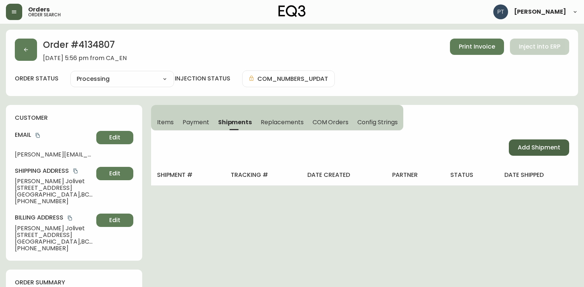
click at [539, 146] on span "Add Shipment" at bounding box center [539, 147] width 43 height 8
select select "PENDING"
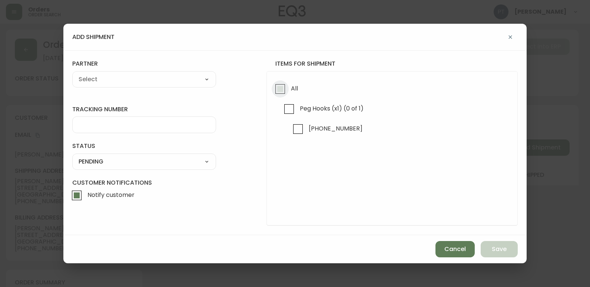
click at [281, 91] on input "All" at bounding box center [280, 88] width 17 height 17
checkbox input "true"
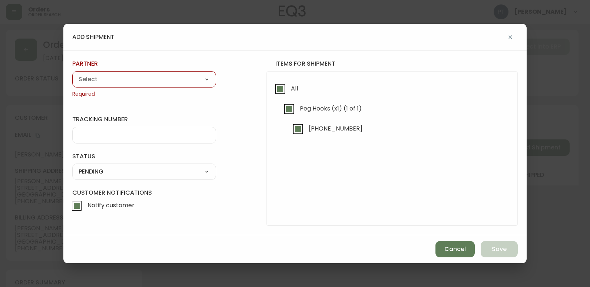
click at [200, 85] on div "A Move to Remember LLC ABF Freight Alero [PERSON_NAME] Canada Post CDS Ceva Log…" at bounding box center [144, 79] width 144 height 16
click at [195, 71] on div "A Move to Remember LLC ABF Freight Alero [PERSON_NAME] Canada Post CDS Ceva Log…" at bounding box center [144, 79] width 144 height 16
click at [200, 82] on select "A Move to Remember LLC ABF Freight Alero [PERSON_NAME] Canada Post CDS Ceva Log…" at bounding box center [144, 79] width 144 height 11
select select "cjy0a9taa01x001669l98m63c"
click at [72, 74] on select "A Move to Remember LLC ABF Freight Alero [PERSON_NAME] Canada Post CDS Ceva Log…" at bounding box center [144, 79] width 144 height 11
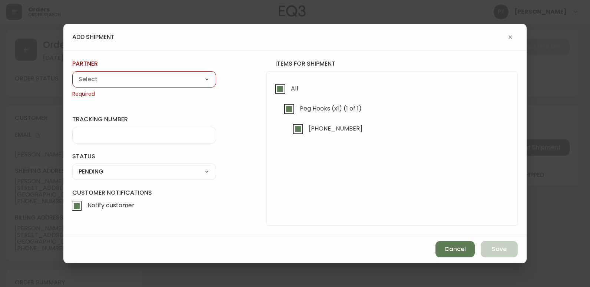
type input "FedEx"
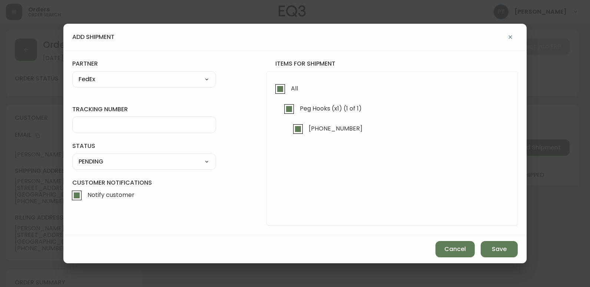
click at [168, 129] on div at bounding box center [144, 124] width 144 height 17
type input "455183576314"
drag, startPoint x: 167, startPoint y: 161, endPoint x: 168, endPoint y: 166, distance: 4.5
click at [167, 161] on select "SHIPPED PENDING CANCELLED" at bounding box center [144, 161] width 144 height 11
click at [72, 156] on select "SHIPPED PENDING CANCELLED" at bounding box center [144, 161] width 144 height 11
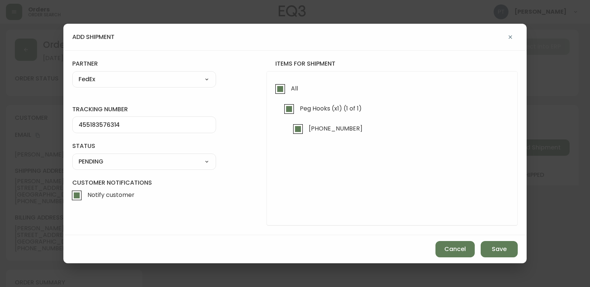
select select "PENDING"
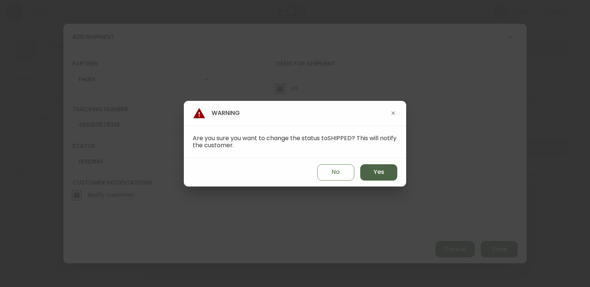
click at [372, 175] on button "Yes" at bounding box center [378, 172] width 37 height 16
type input "SHIPPED"
select select "SHIPPED"
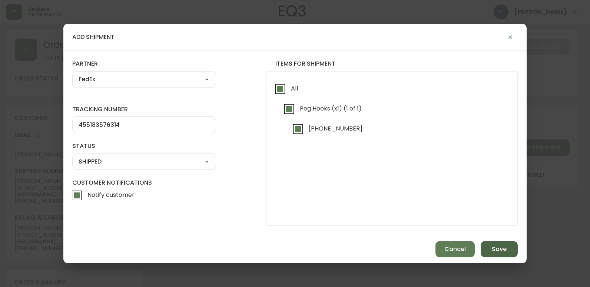
click at [505, 246] on span "Save" at bounding box center [499, 249] width 15 height 8
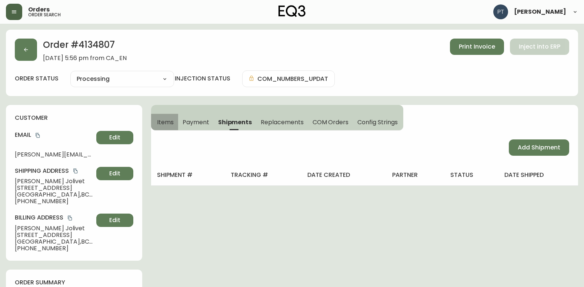
click at [168, 123] on span "Items" at bounding box center [165, 122] width 17 height 8
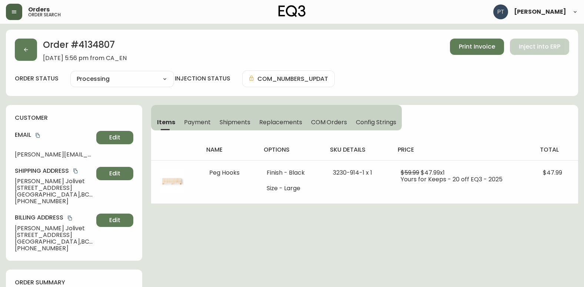
click at [245, 122] on span "Shipments" at bounding box center [235, 122] width 31 height 8
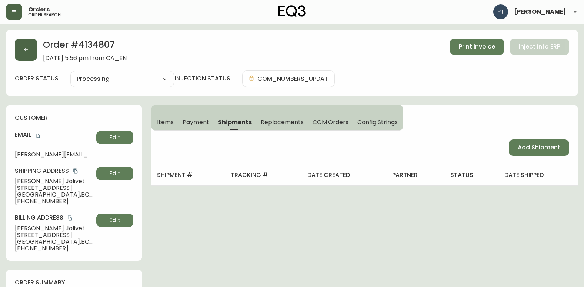
click at [30, 51] on button "button" at bounding box center [26, 50] width 22 height 22
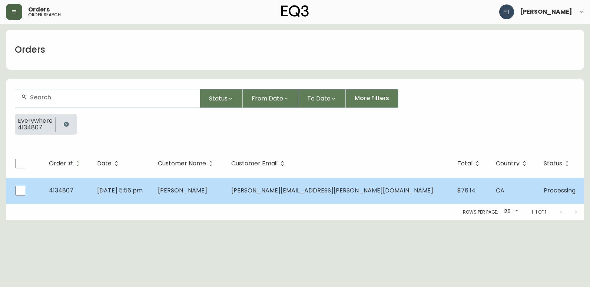
click at [207, 188] on span "[PERSON_NAME]" at bounding box center [182, 190] width 49 height 9
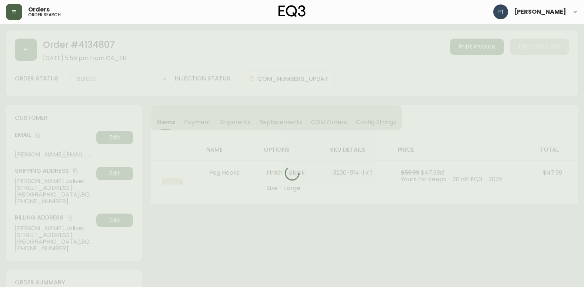
type input "Processing"
select select "PROCESSING"
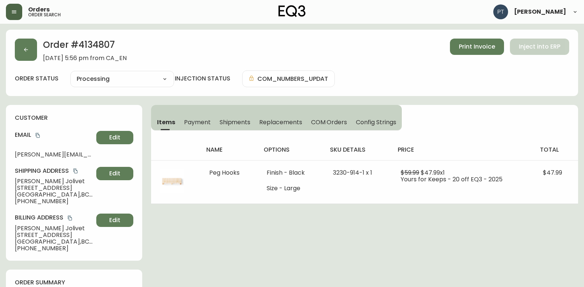
click at [231, 123] on span "Shipments" at bounding box center [235, 122] width 31 height 8
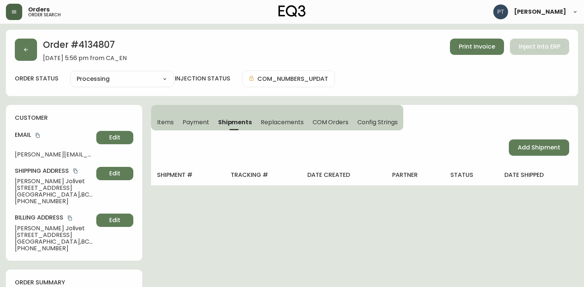
click at [37, 55] on div "Order # 4134807 [DATE] 5:56 pm from CA_EN Print Invoice Inject into ERP" at bounding box center [292, 50] width 555 height 23
click at [34, 51] on button "button" at bounding box center [26, 50] width 22 height 22
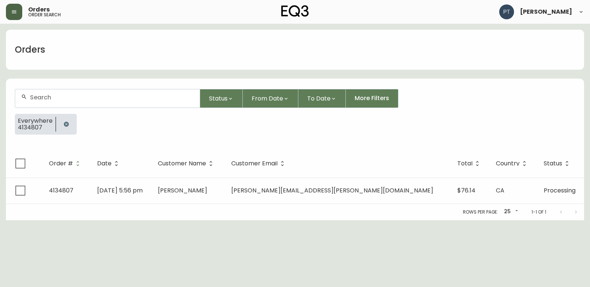
click at [111, 99] on input "text" at bounding box center [112, 97] width 164 height 7
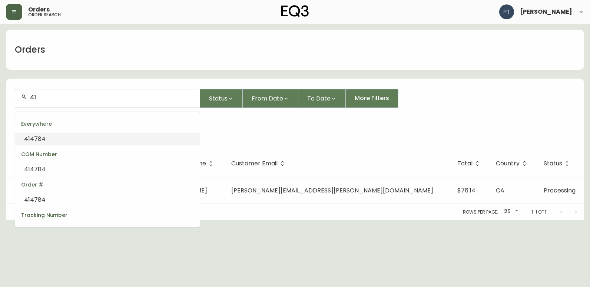
type input "4"
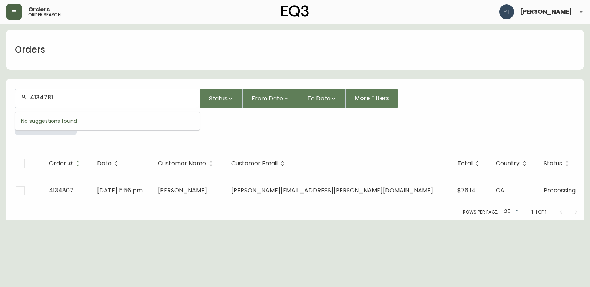
type input "4134781"
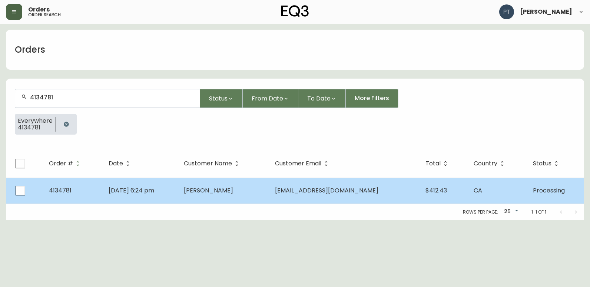
click at [178, 195] on td "[DATE] 6:24 pm" at bounding box center [140, 191] width 75 height 26
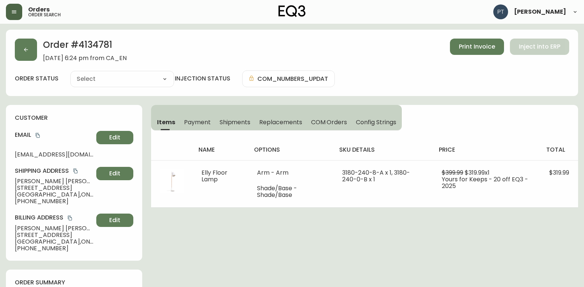
type input "Processing"
select select "PROCESSING"
click at [232, 115] on button "Shipments" at bounding box center [235, 122] width 40 height 16
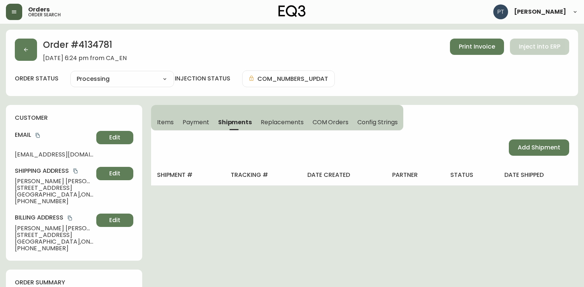
drag, startPoint x: 235, startPoint y: 120, endPoint x: 252, endPoint y: 125, distance: 17.3
click at [236, 121] on span "Shipments" at bounding box center [235, 122] width 34 height 8
click at [528, 143] on span "Add Shipment" at bounding box center [539, 147] width 43 height 8
select select "PENDING"
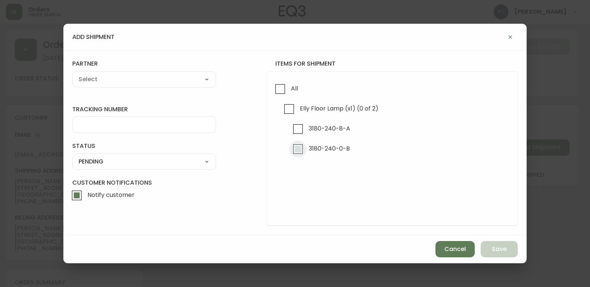
click at [299, 150] on input "3180-240-0-B" at bounding box center [297, 148] width 17 height 17
checkbox input "true"
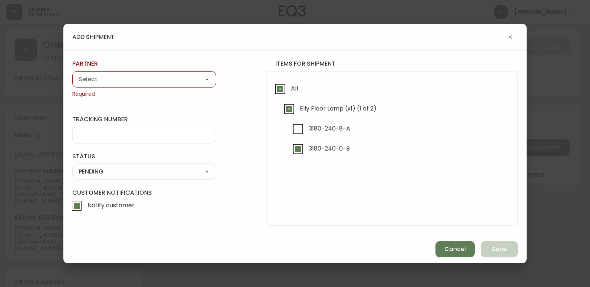
click at [180, 85] on div "A Move to Remember LLC ABF Freight Alero [PERSON_NAME] Canada Post CDS Ceva Log…" at bounding box center [144, 79] width 144 height 16
click at [185, 75] on select "A Move to Remember LLC ABF Freight Alero [PERSON_NAME] Canada Post CDS Ceva Log…" at bounding box center [144, 79] width 144 height 11
select select "cjy0a9taa01x001669l98m63c"
click at [72, 74] on select "A Move to Remember LLC ABF Freight Alero [PERSON_NAME] Canada Post CDS Ceva Log…" at bounding box center [144, 79] width 144 height 11
type input "FedEx"
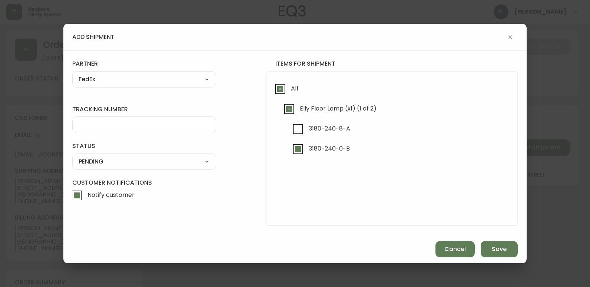
click at [145, 131] on div at bounding box center [144, 124] width 144 height 17
type input "455183576325"
click at [146, 153] on div "status PENDING SHIPPED PENDING CANCELLED" at bounding box center [144, 155] width 144 height 27
click at [148, 158] on select "SHIPPED PENDING CANCELLED" at bounding box center [144, 161] width 144 height 11
click at [72, 156] on select "SHIPPED PENDING CANCELLED" at bounding box center [144, 161] width 144 height 11
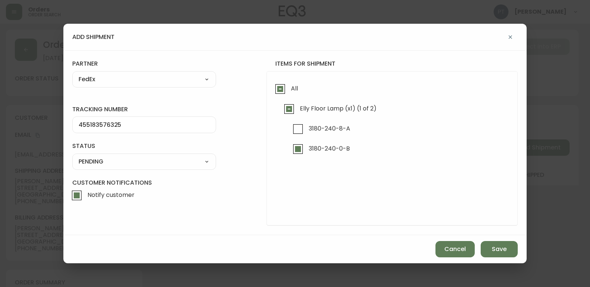
select select "PENDING"
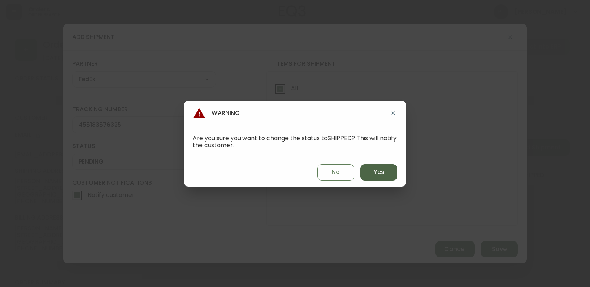
drag, startPoint x: 380, startPoint y: 172, endPoint x: 390, endPoint y: 175, distance: 10.3
click at [380, 172] on span "Yes" at bounding box center [379, 172] width 11 height 8
type input "SHIPPED"
select select "SHIPPED"
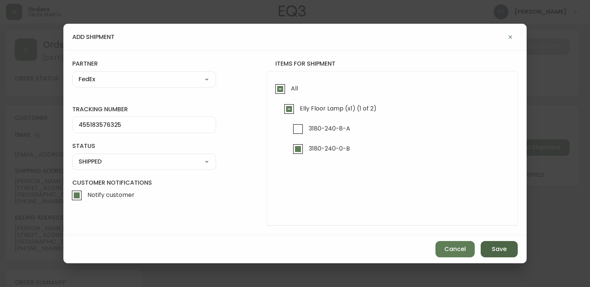
click at [511, 249] on button "Save" at bounding box center [499, 249] width 37 height 16
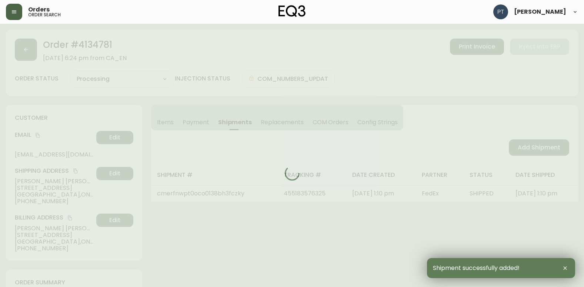
type input "Partially Shipped"
select select "PARTIALLY_SHIPPED"
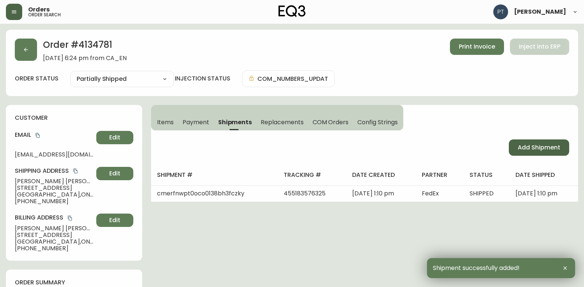
click at [519, 150] on span "Add Shipment" at bounding box center [539, 147] width 43 height 8
select select "PENDING"
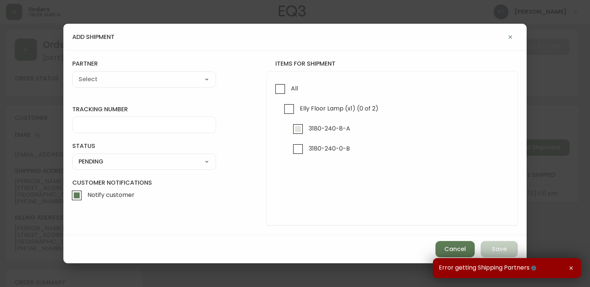
click at [299, 128] on input "3180-240-8-A" at bounding box center [297, 128] width 17 height 17
checkbox input "true"
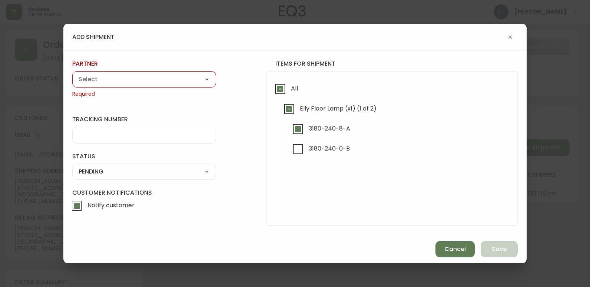
click at [177, 79] on select "A Move to Remember LLC ABF Freight Alero [PERSON_NAME] Canada Post CDS Ceva Log…" at bounding box center [144, 79] width 144 height 11
select select "cjy0a9taa01x001669l98m63c"
click at [72, 74] on select "A Move to Remember LLC ABF Freight Alero [PERSON_NAME] Canada Post CDS Ceva Log…" at bounding box center [144, 79] width 144 height 11
type input "FedEx"
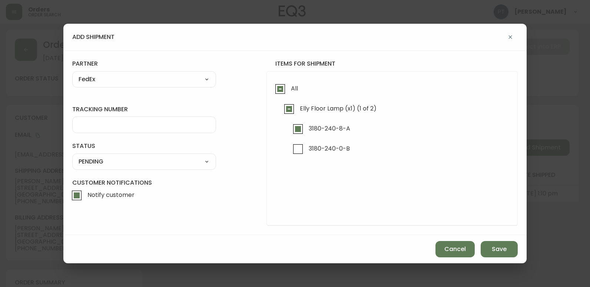
click at [152, 129] on div at bounding box center [144, 124] width 144 height 17
type input "455183576336"
click at [158, 162] on select "SHIPPED PENDING CANCELLED" at bounding box center [144, 161] width 144 height 11
click at [72, 156] on select "SHIPPED PENDING CANCELLED" at bounding box center [144, 161] width 144 height 11
select select "PENDING"
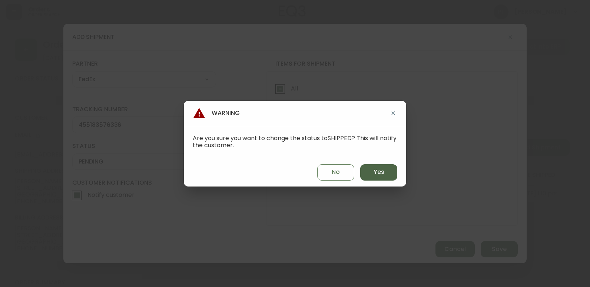
drag, startPoint x: 379, startPoint y: 171, endPoint x: 578, endPoint y: 285, distance: 229.8
click at [379, 170] on span "Yes" at bounding box center [379, 172] width 11 height 8
type input "SHIPPED"
select select "SHIPPED"
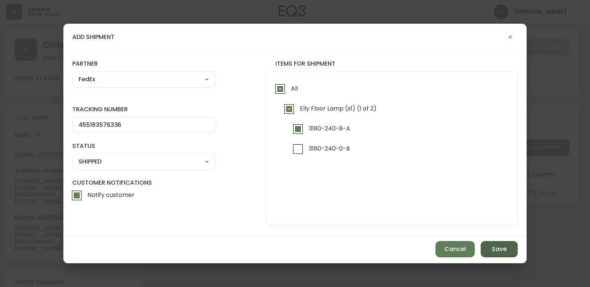
click at [507, 245] on button "Save" at bounding box center [499, 249] width 37 height 16
